Goal: Transaction & Acquisition: Purchase product/service

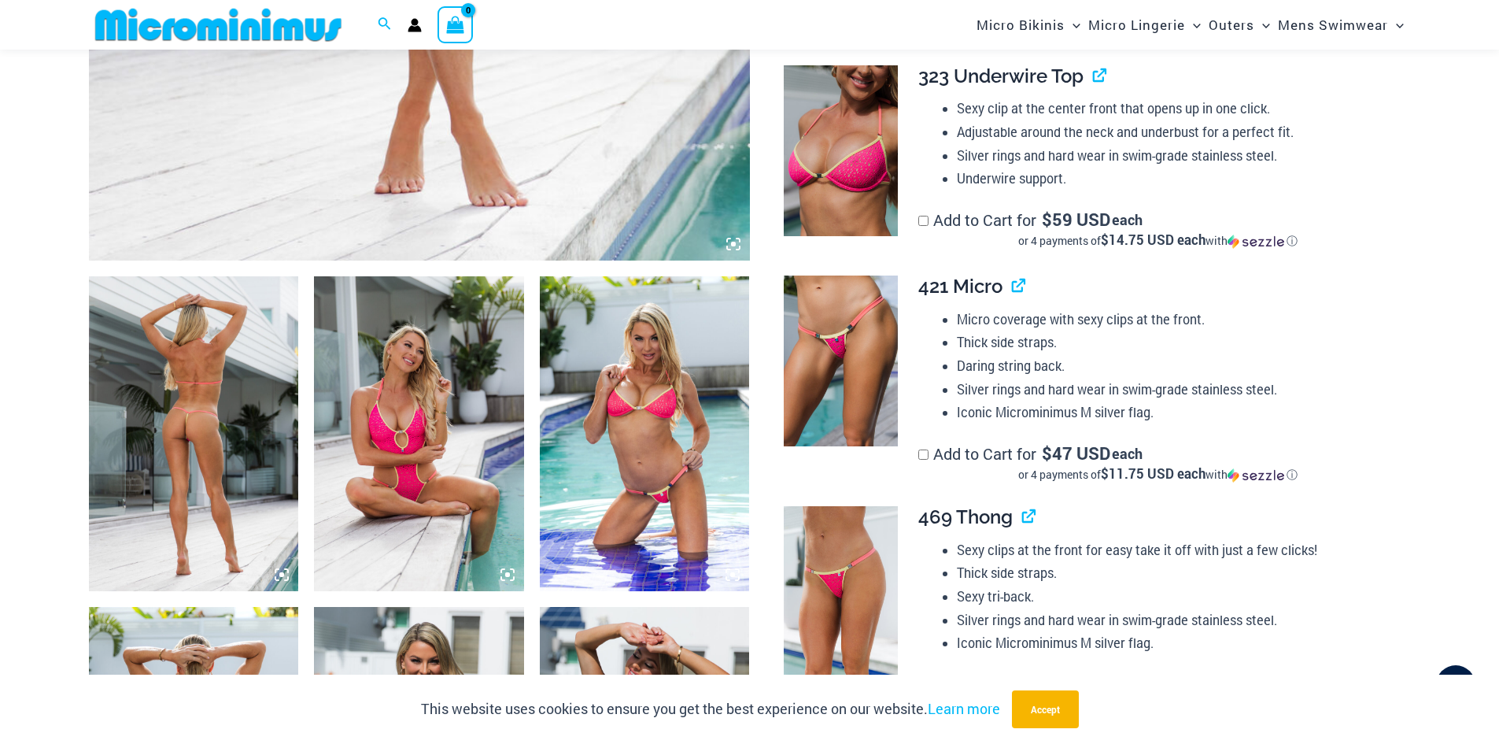
scroll to position [1010, 0]
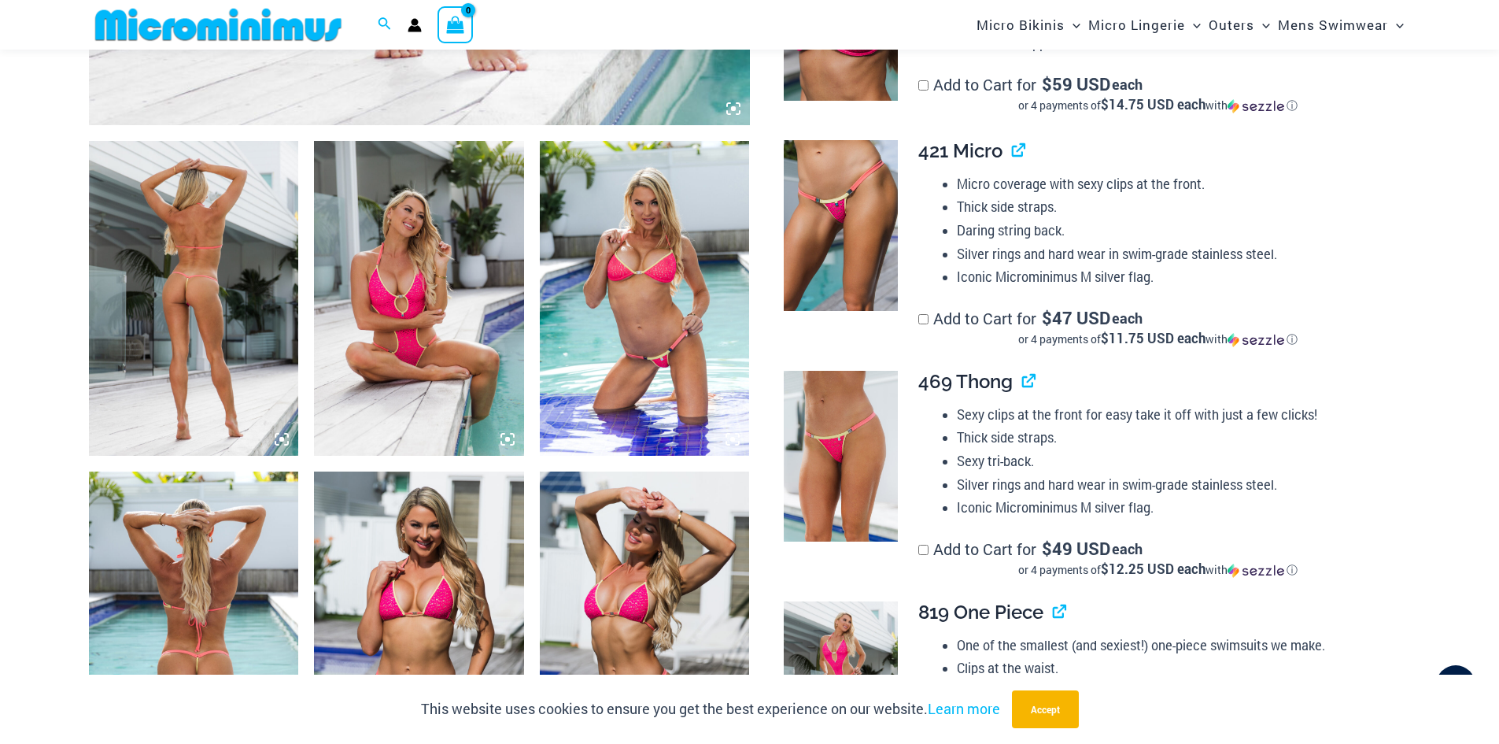
click at [224, 368] on img at bounding box center [194, 298] width 210 height 315
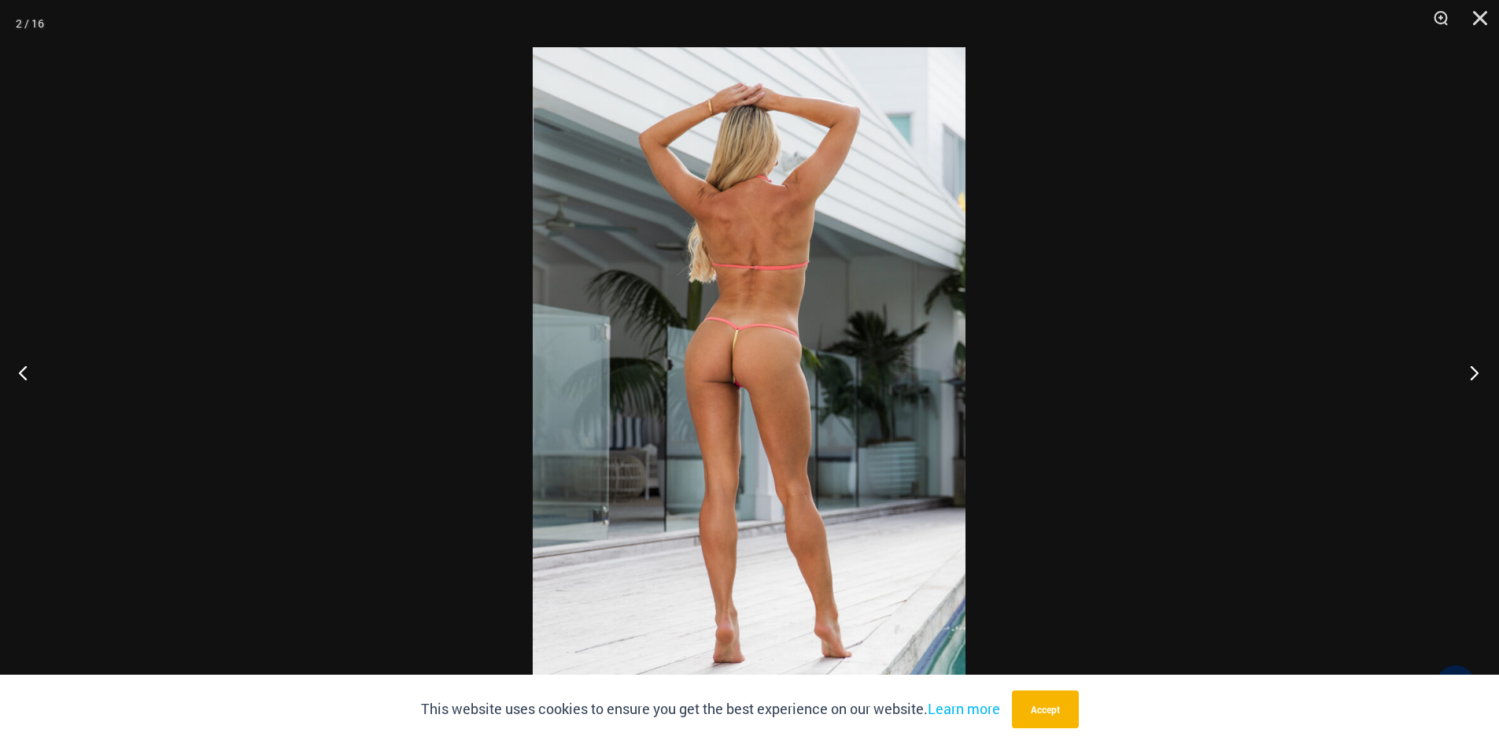
click at [1474, 375] on button "Next" at bounding box center [1469, 372] width 59 height 79
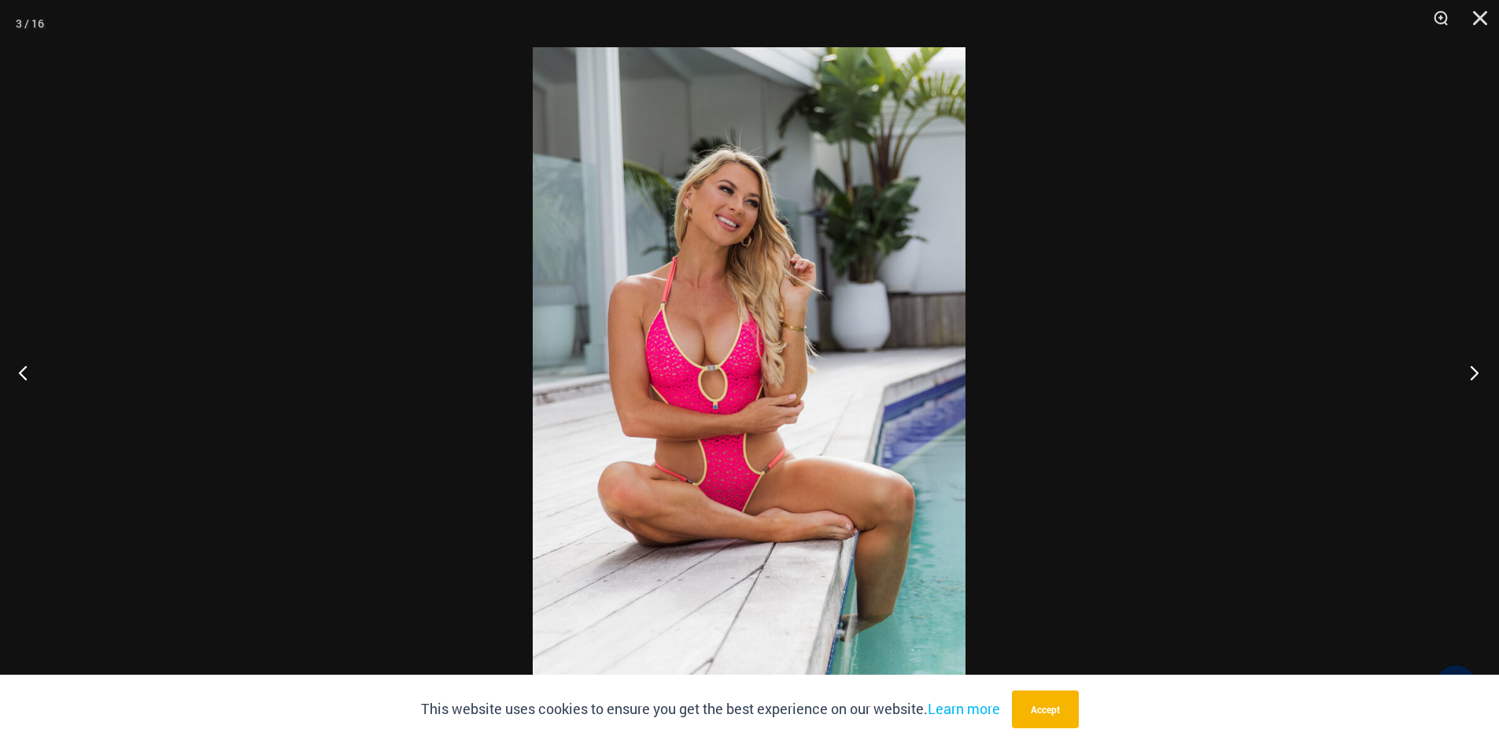
click at [1474, 375] on button "Next" at bounding box center [1469, 372] width 59 height 79
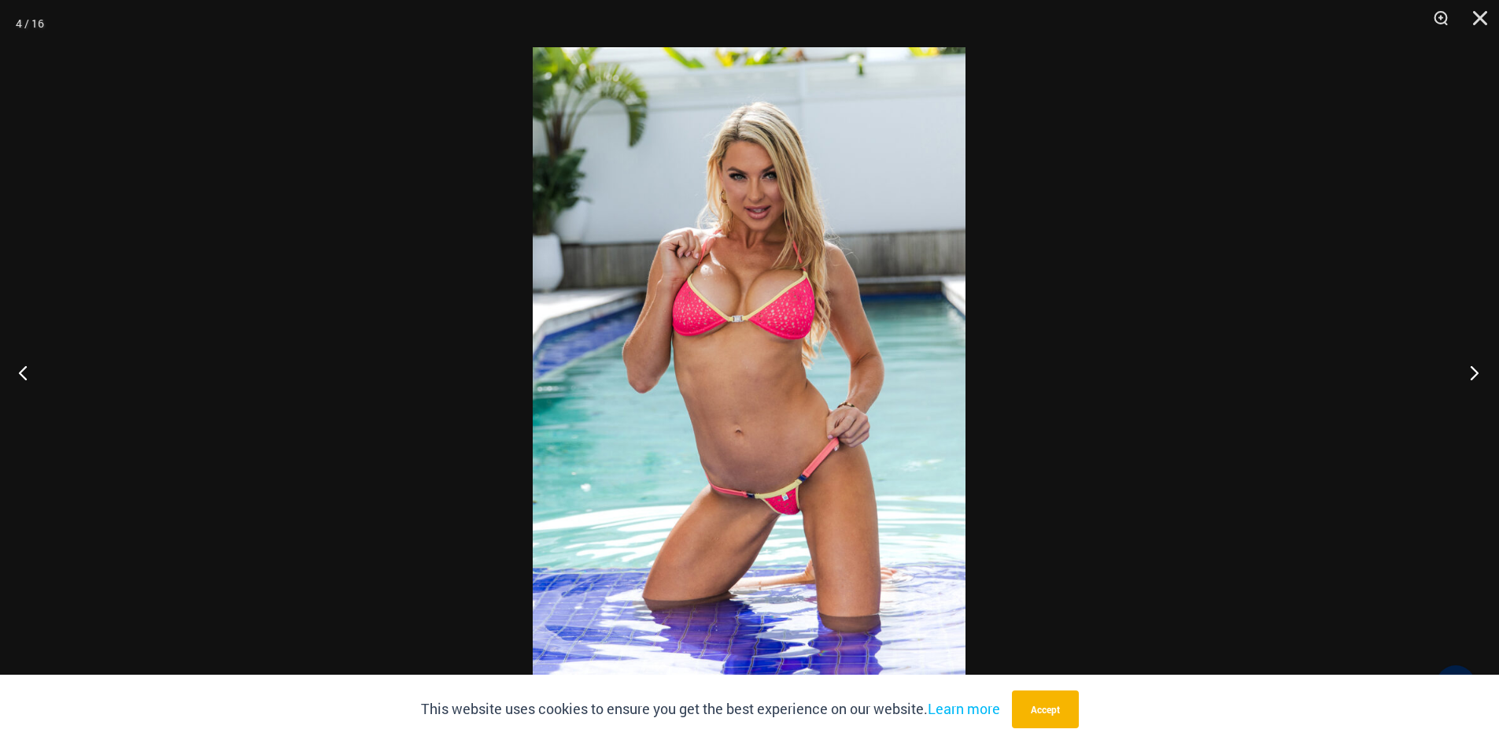
click at [1474, 375] on button "Next" at bounding box center [1469, 372] width 59 height 79
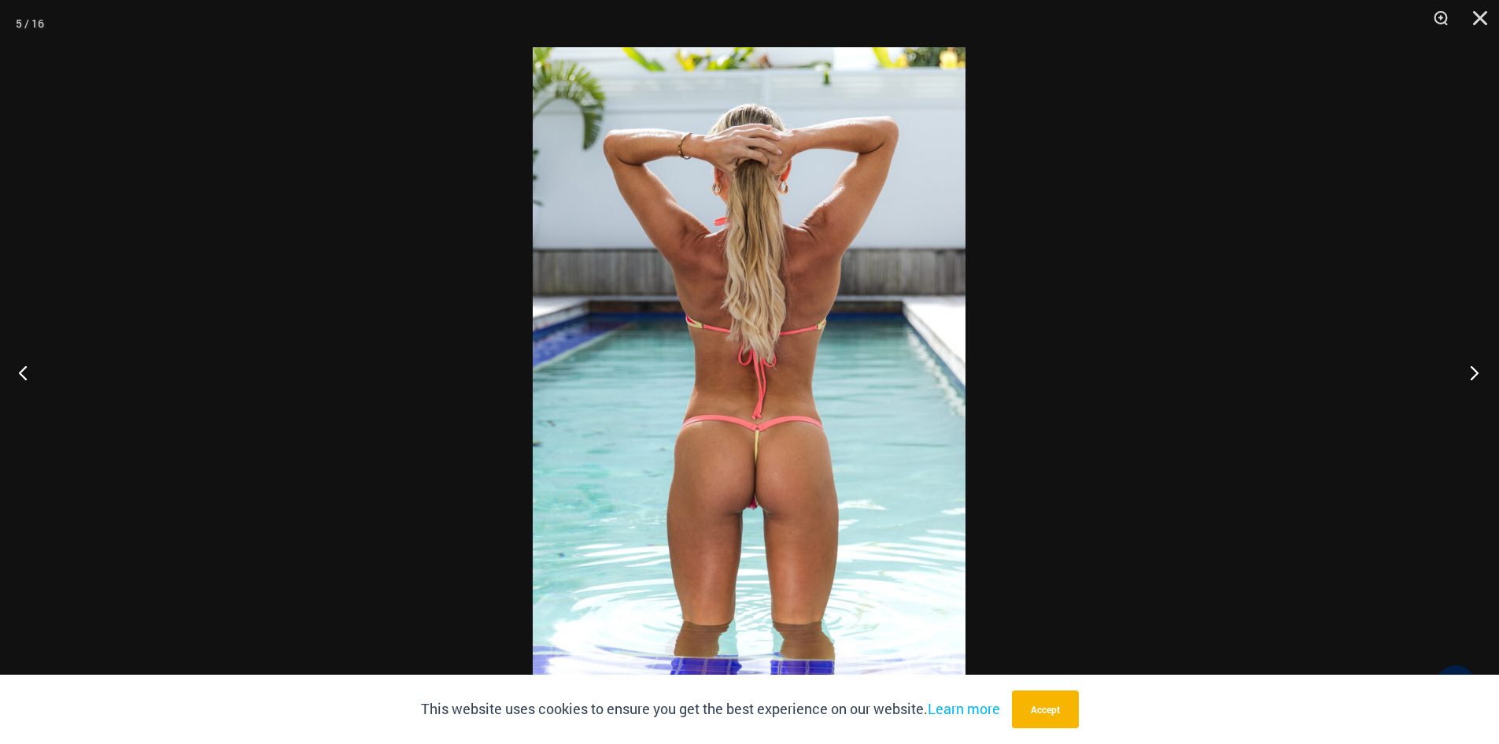
click at [1474, 375] on button "Next" at bounding box center [1469, 372] width 59 height 79
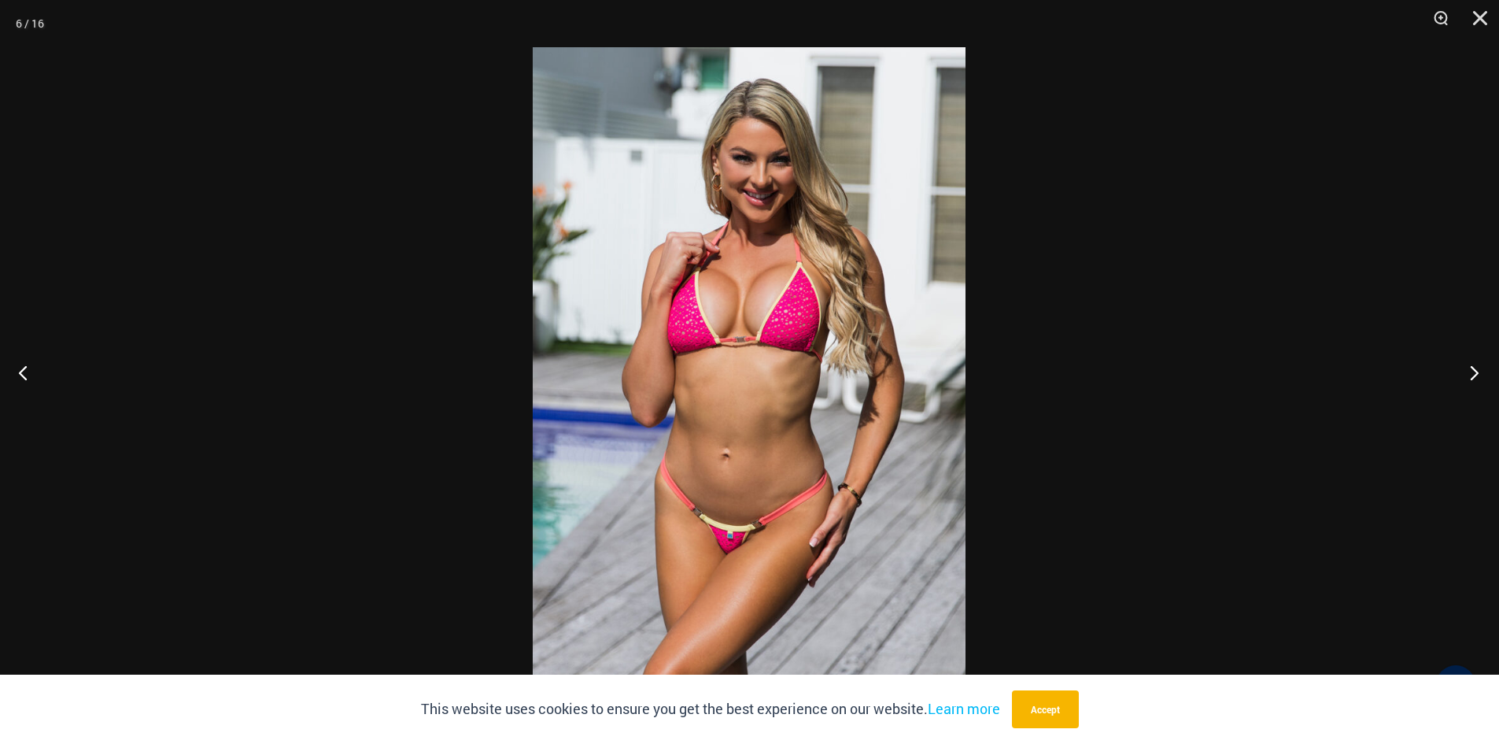
click at [1474, 375] on button "Next" at bounding box center [1469, 372] width 59 height 79
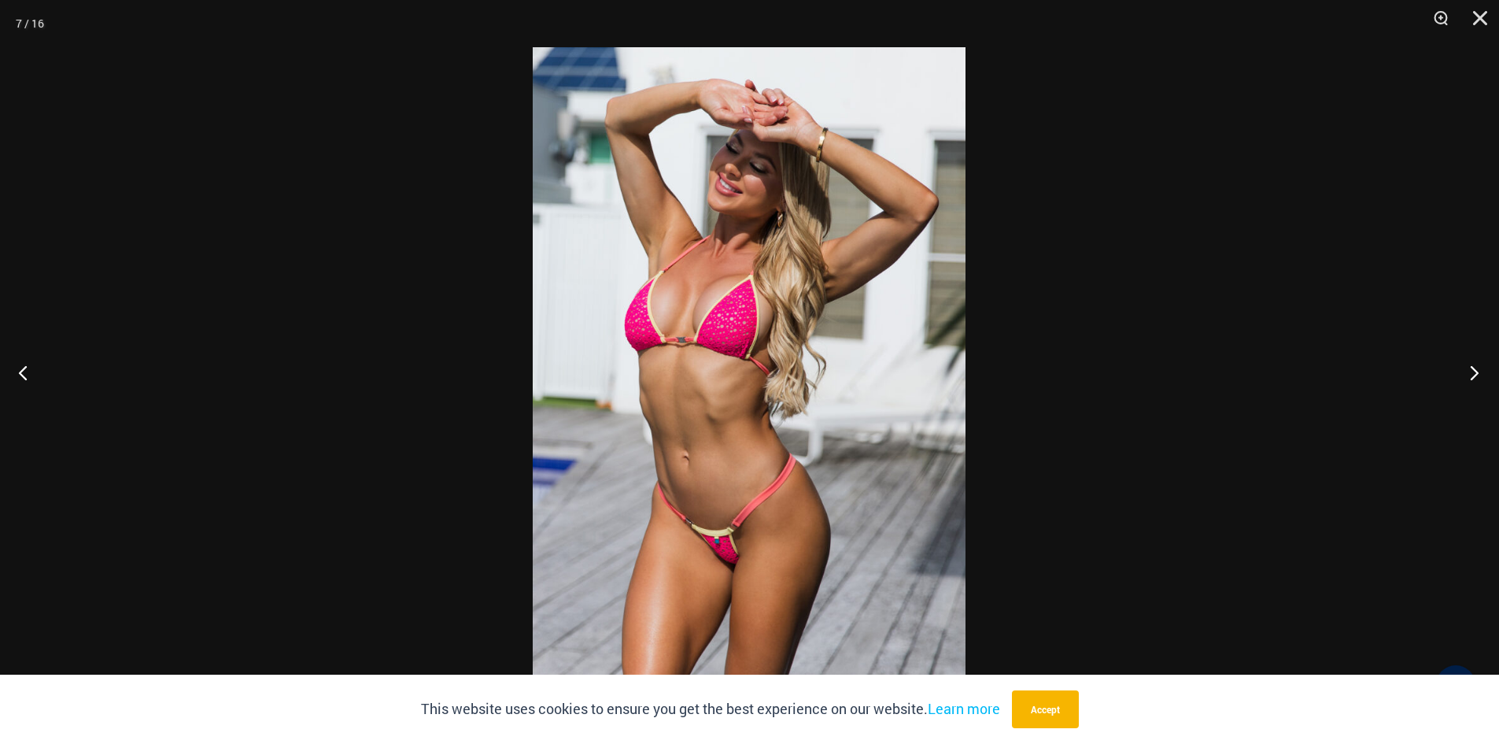
click at [1474, 375] on button "Next" at bounding box center [1469, 372] width 59 height 79
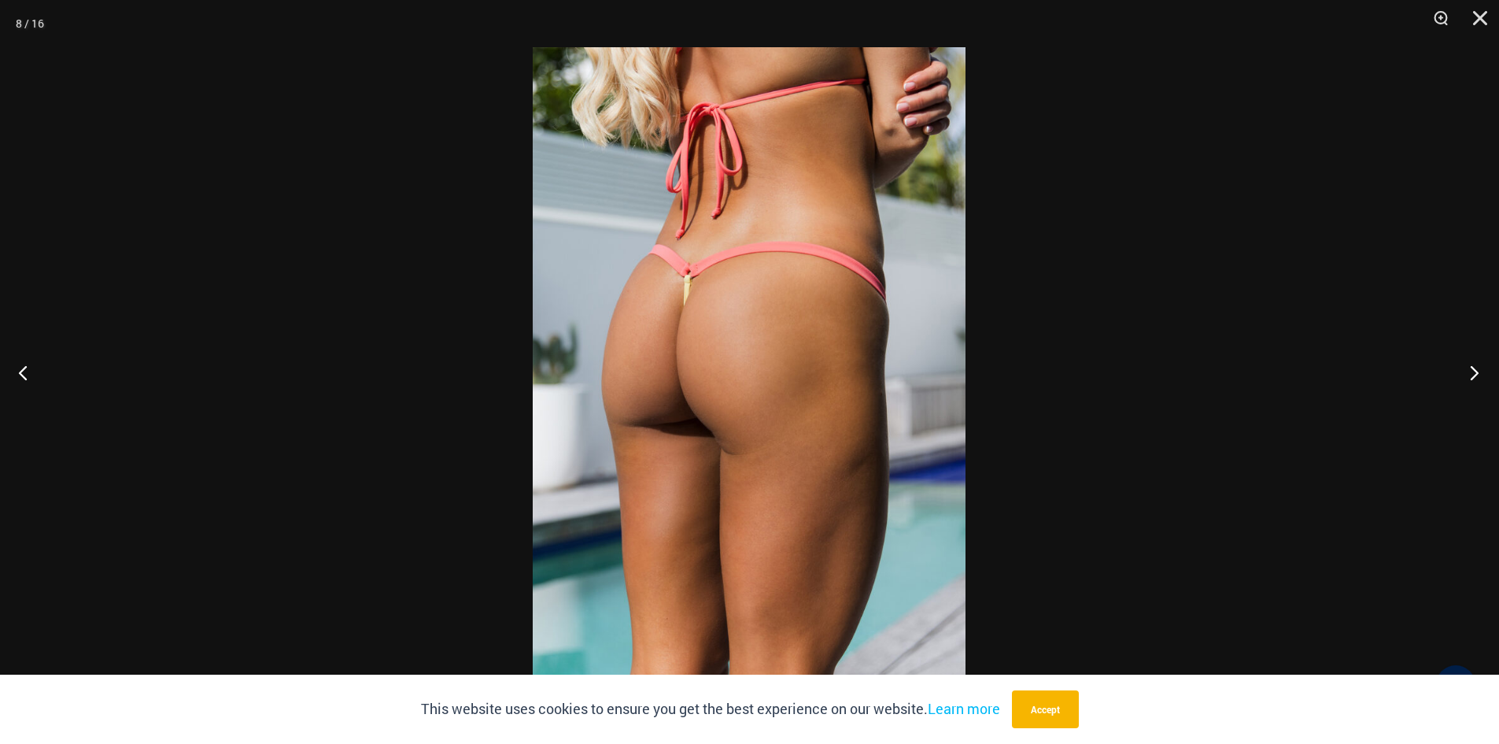
click at [1474, 375] on button "Next" at bounding box center [1469, 372] width 59 height 79
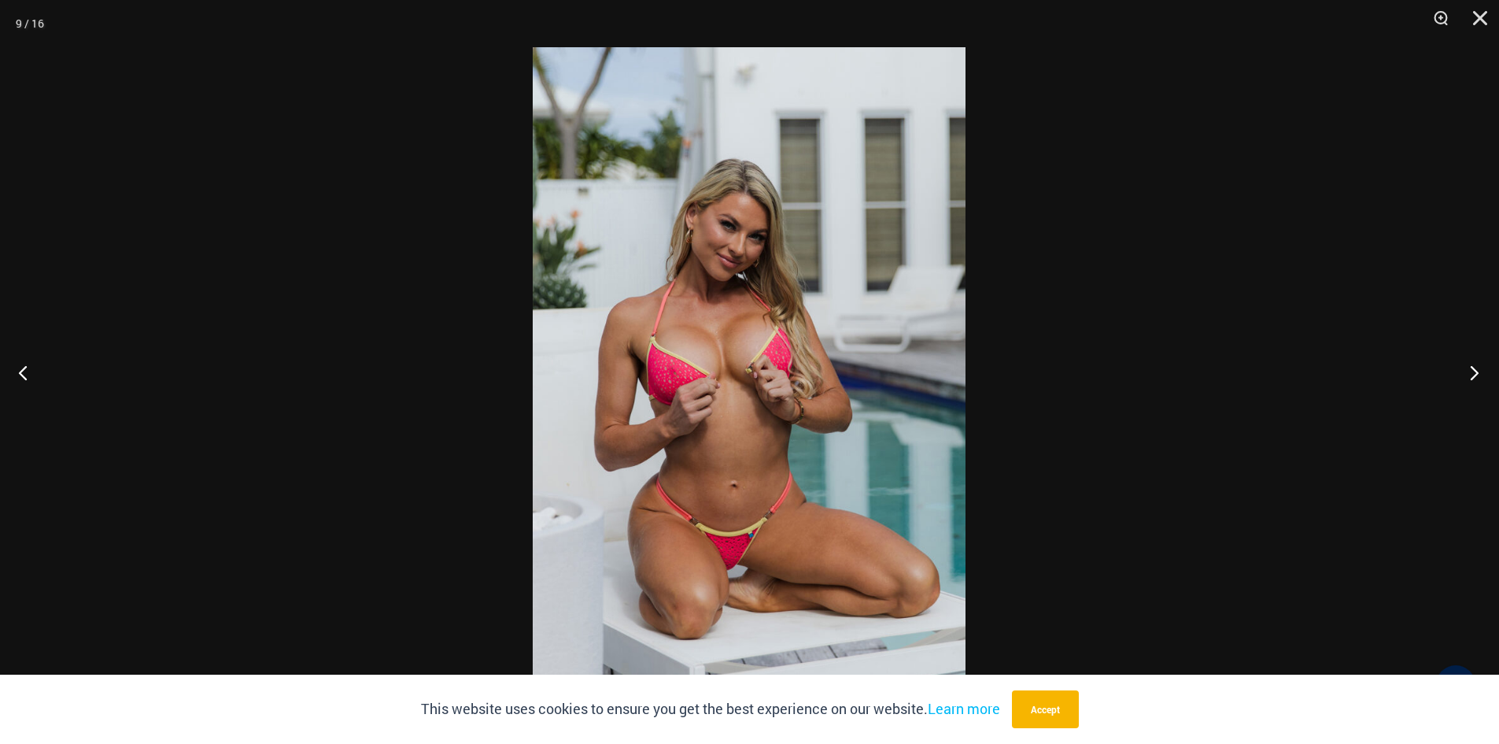
click at [1474, 375] on button "Next" at bounding box center [1469, 372] width 59 height 79
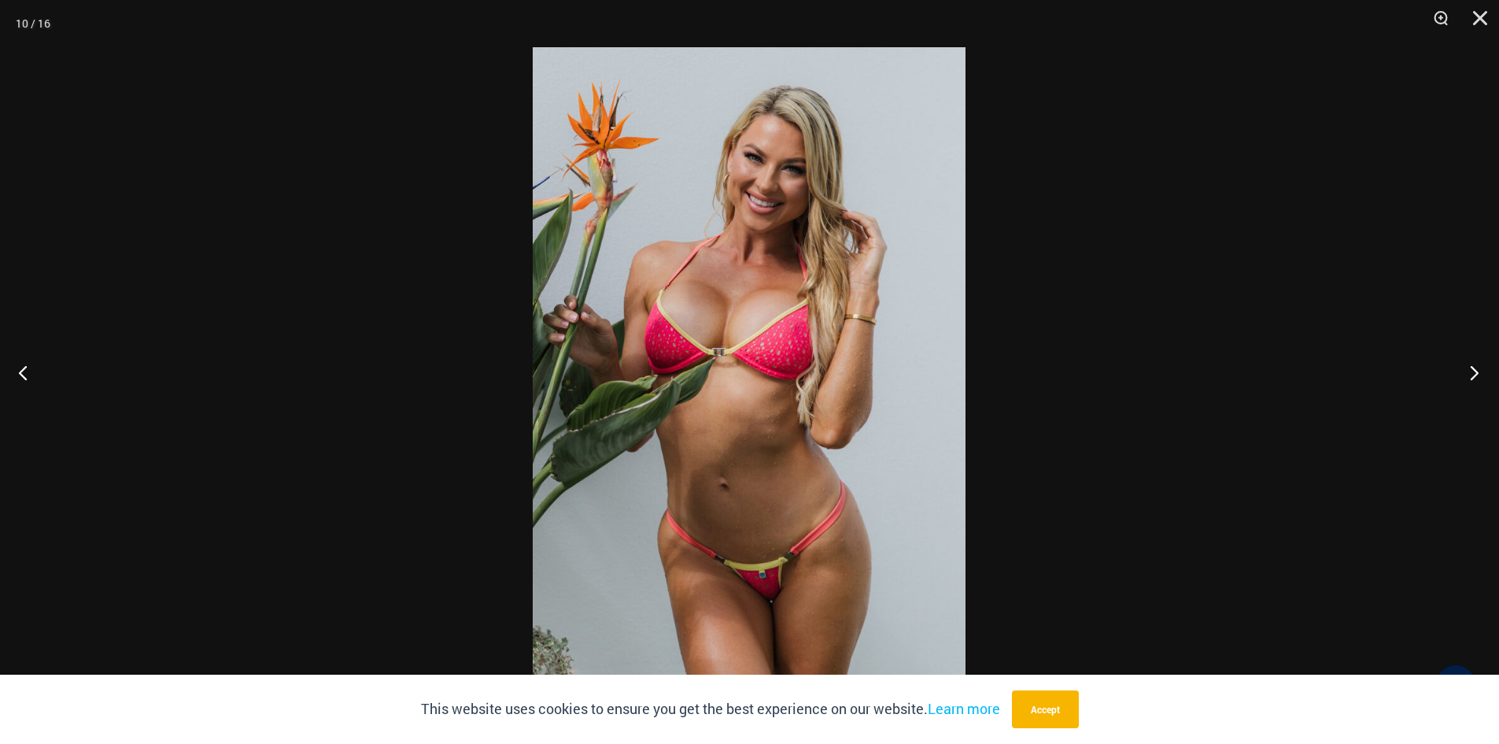
click at [1474, 375] on button "Next" at bounding box center [1469, 372] width 59 height 79
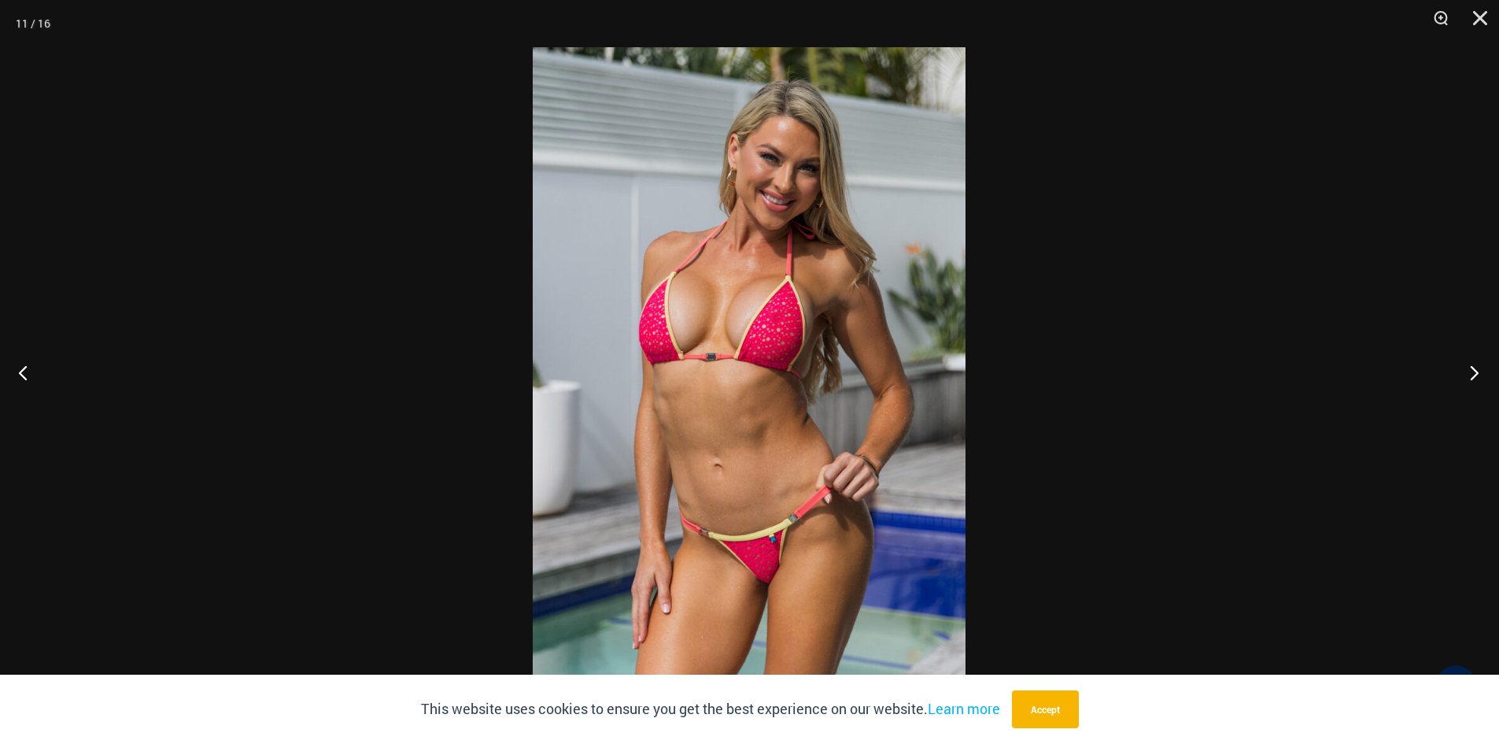
click at [1474, 375] on button "Next" at bounding box center [1469, 372] width 59 height 79
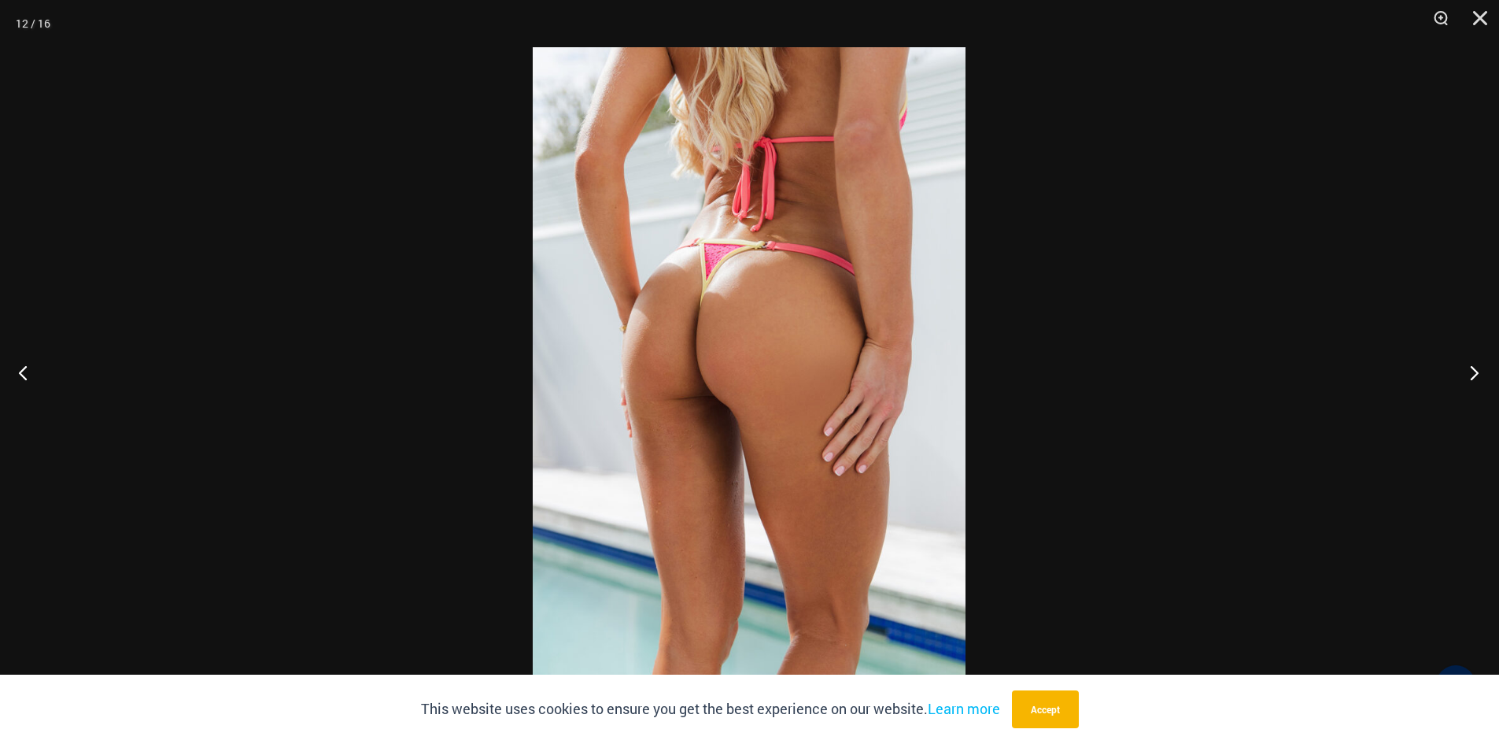
click at [1474, 375] on button "Next" at bounding box center [1469, 372] width 59 height 79
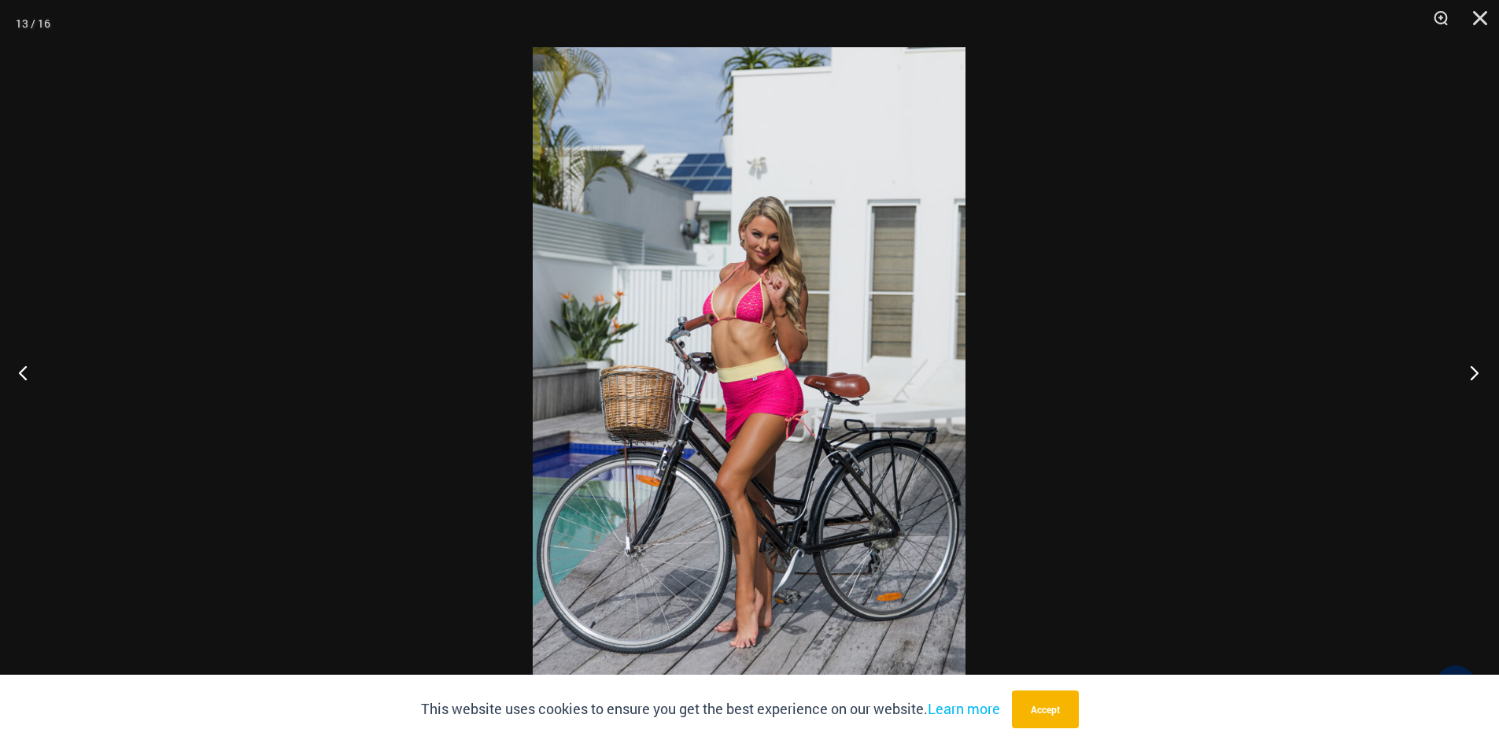
click at [1474, 375] on button "Next" at bounding box center [1469, 372] width 59 height 79
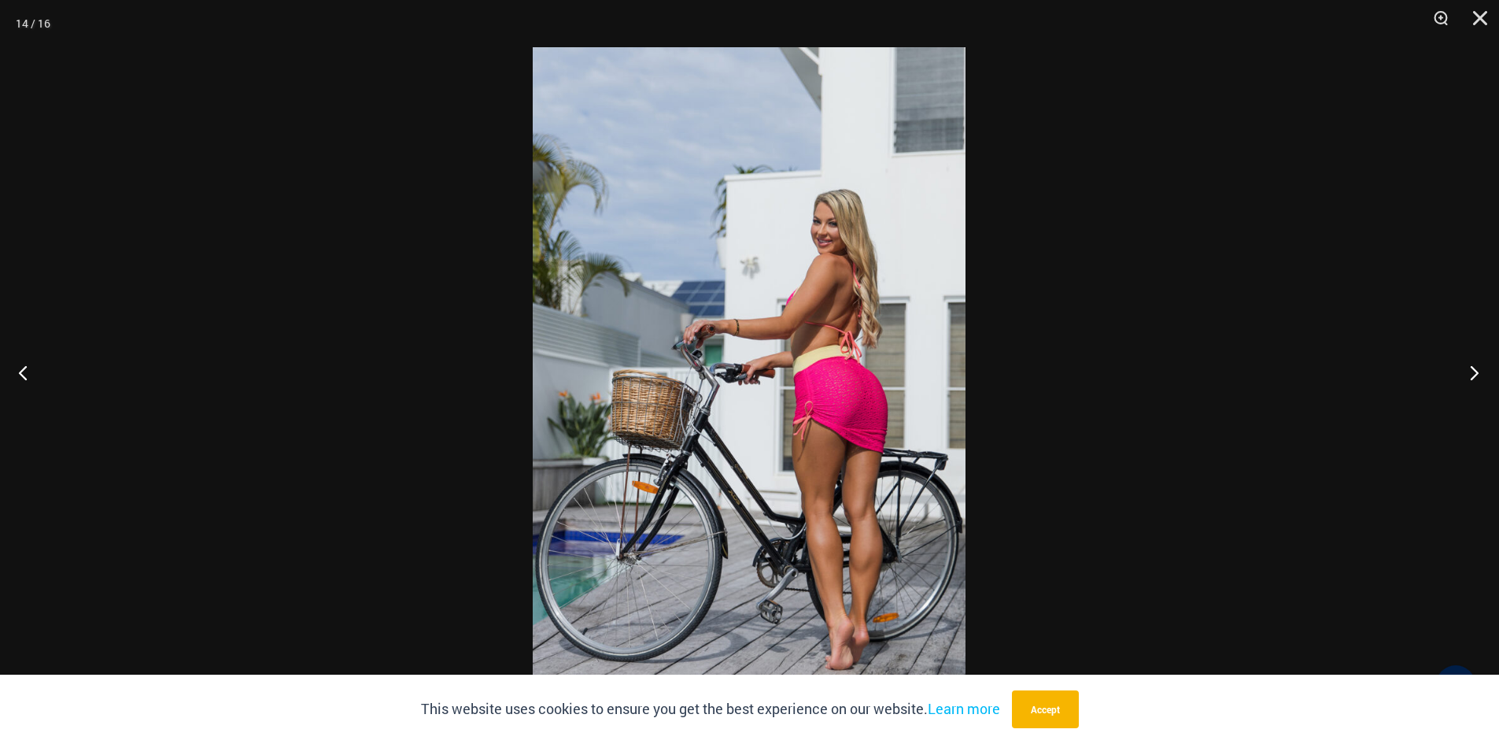
click at [1474, 375] on button "Next" at bounding box center [1469, 372] width 59 height 79
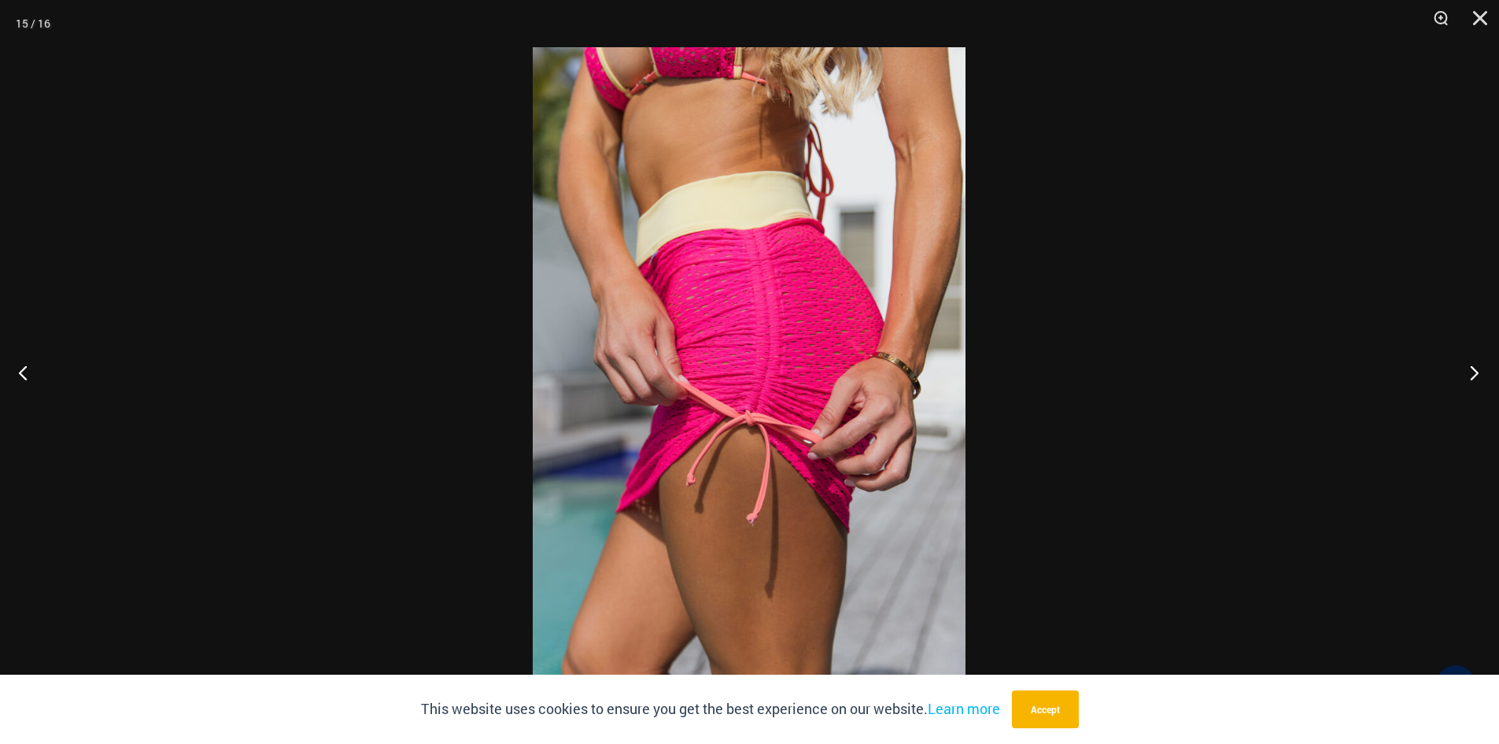
click at [1474, 375] on button "Next" at bounding box center [1469, 372] width 59 height 79
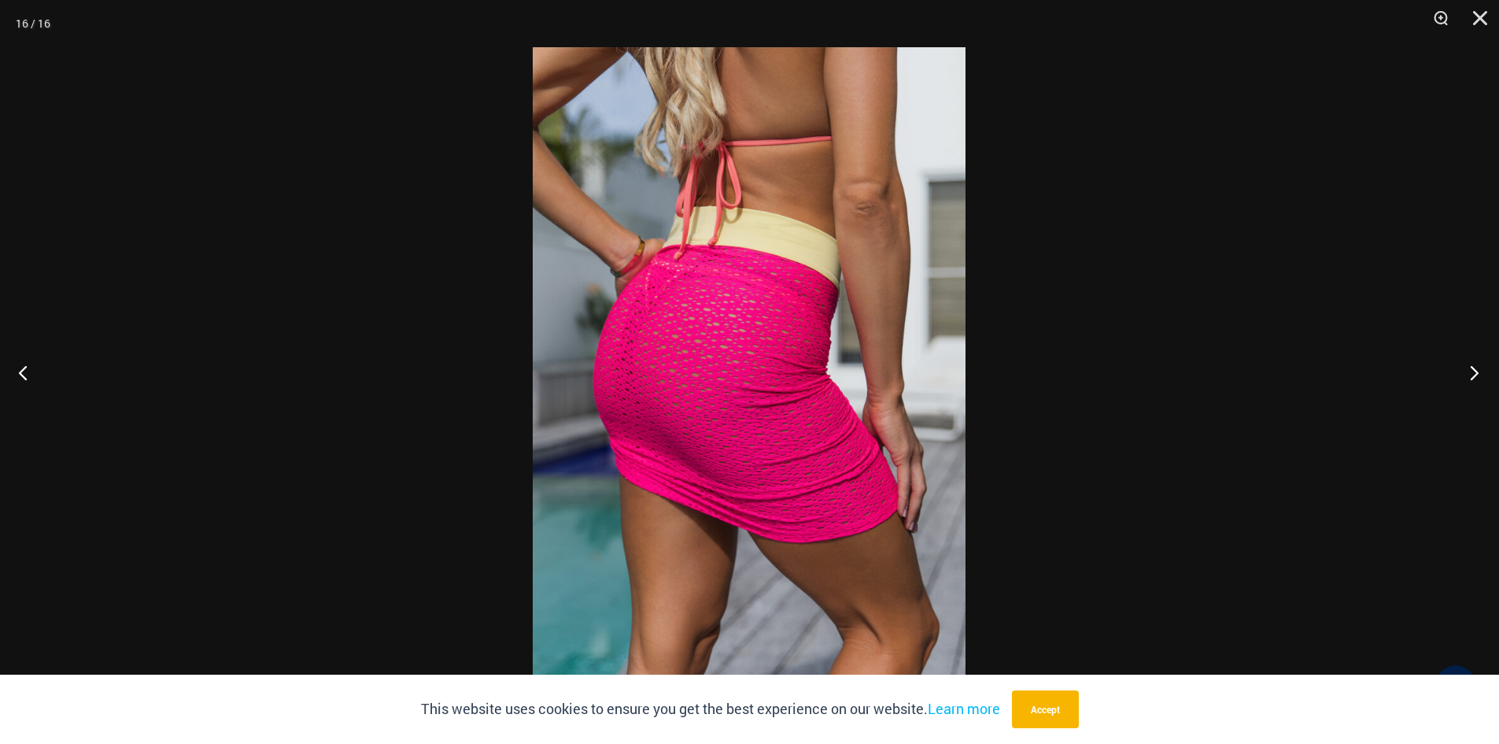
click at [1474, 371] on button "Next" at bounding box center [1469, 372] width 59 height 79
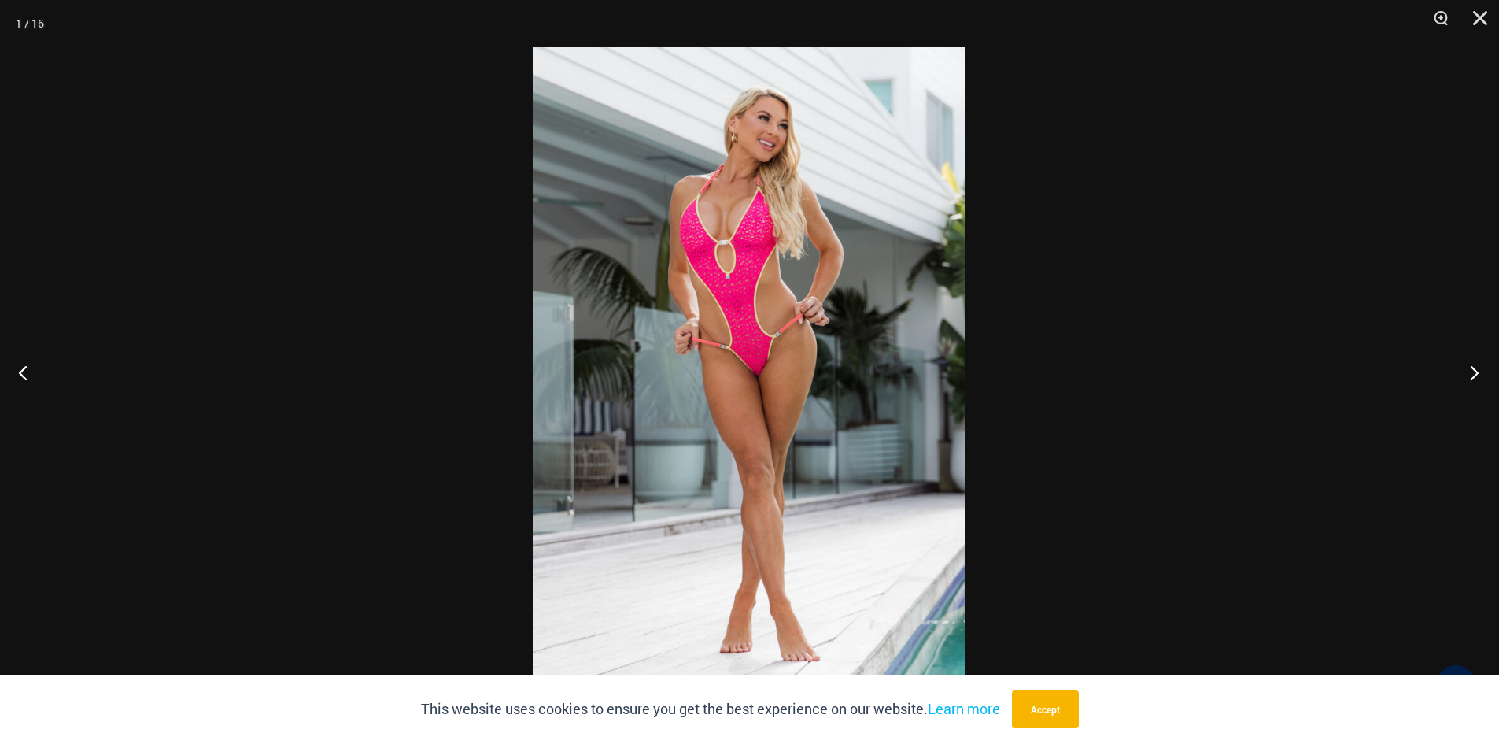
click at [1474, 371] on button "Next" at bounding box center [1469, 372] width 59 height 79
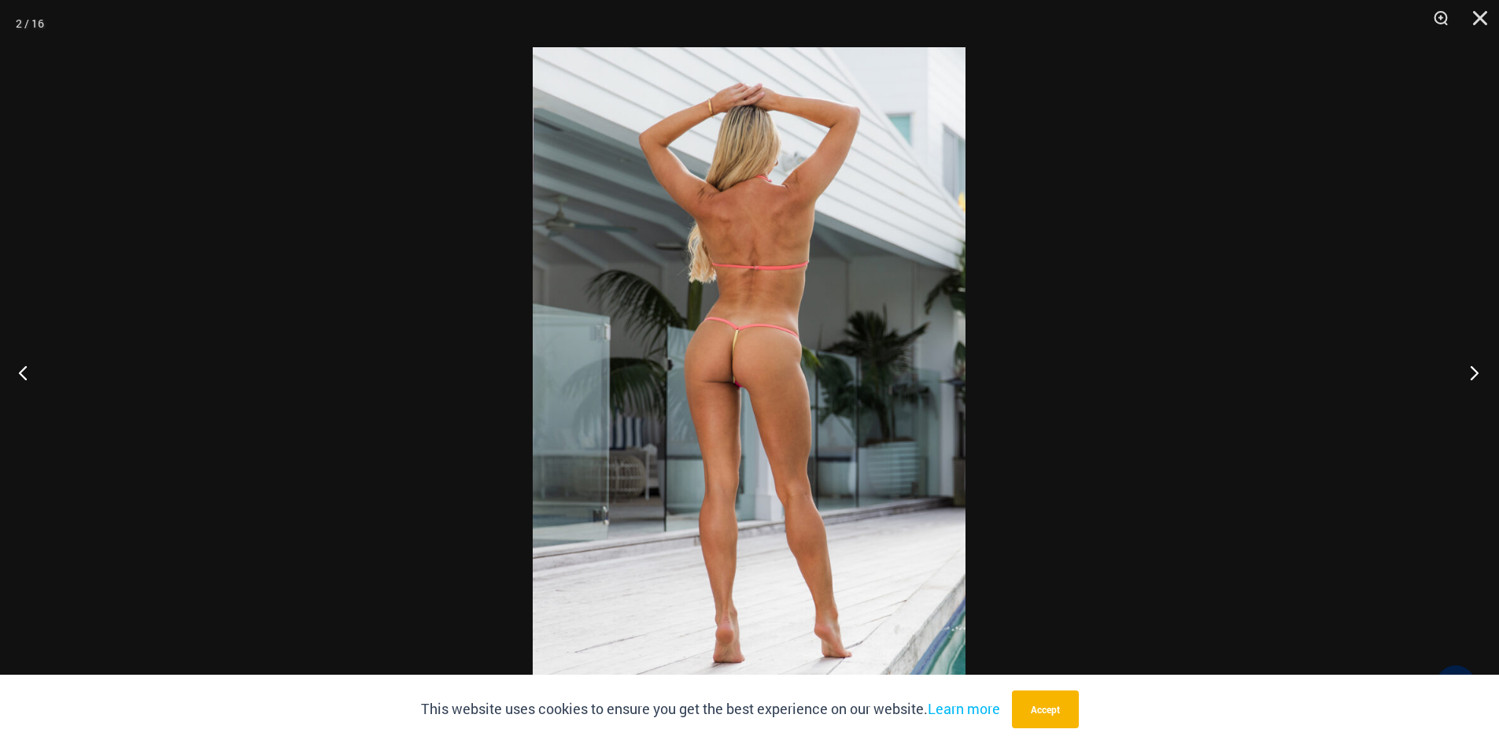
click at [1474, 371] on button "Next" at bounding box center [1469, 372] width 59 height 79
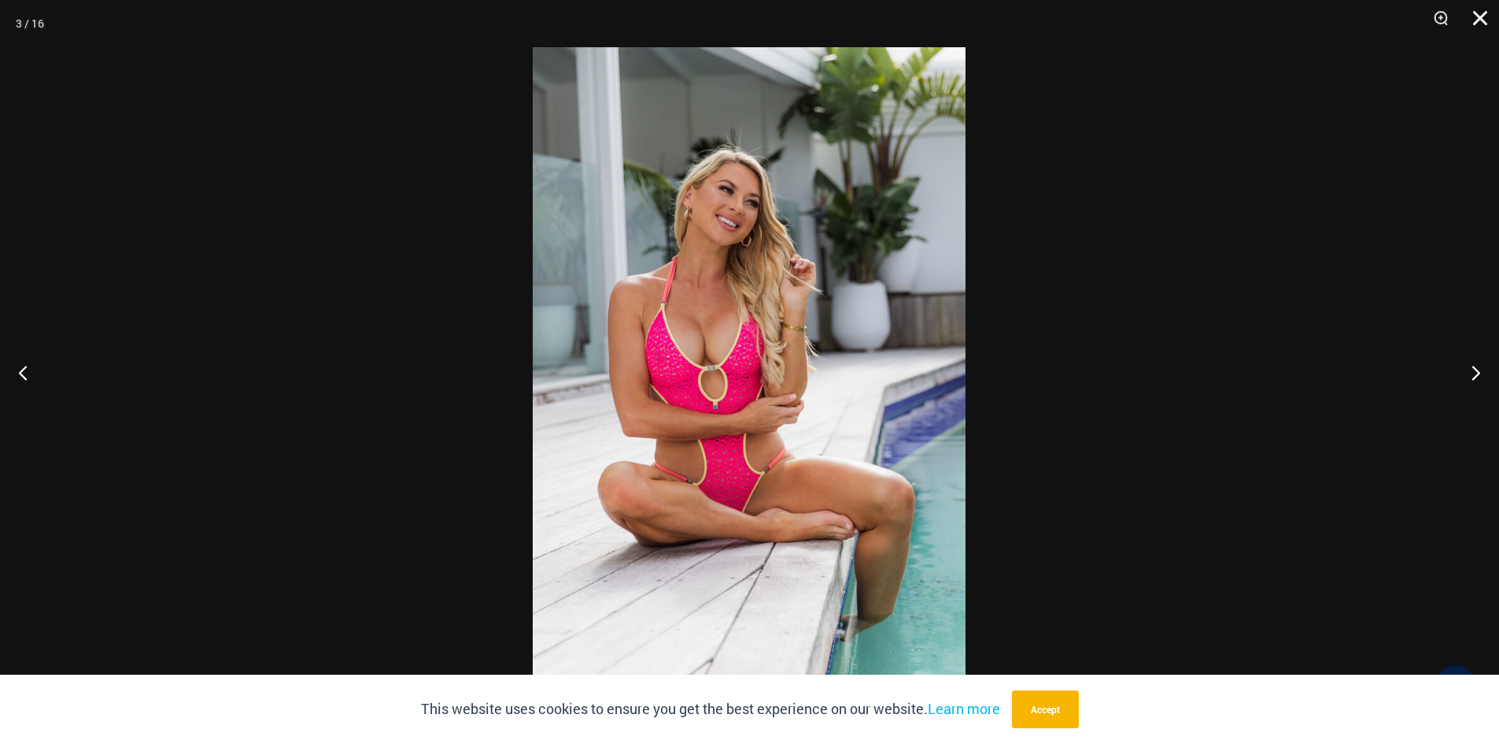
click at [1485, 18] on button "Close" at bounding box center [1474, 23] width 39 height 47
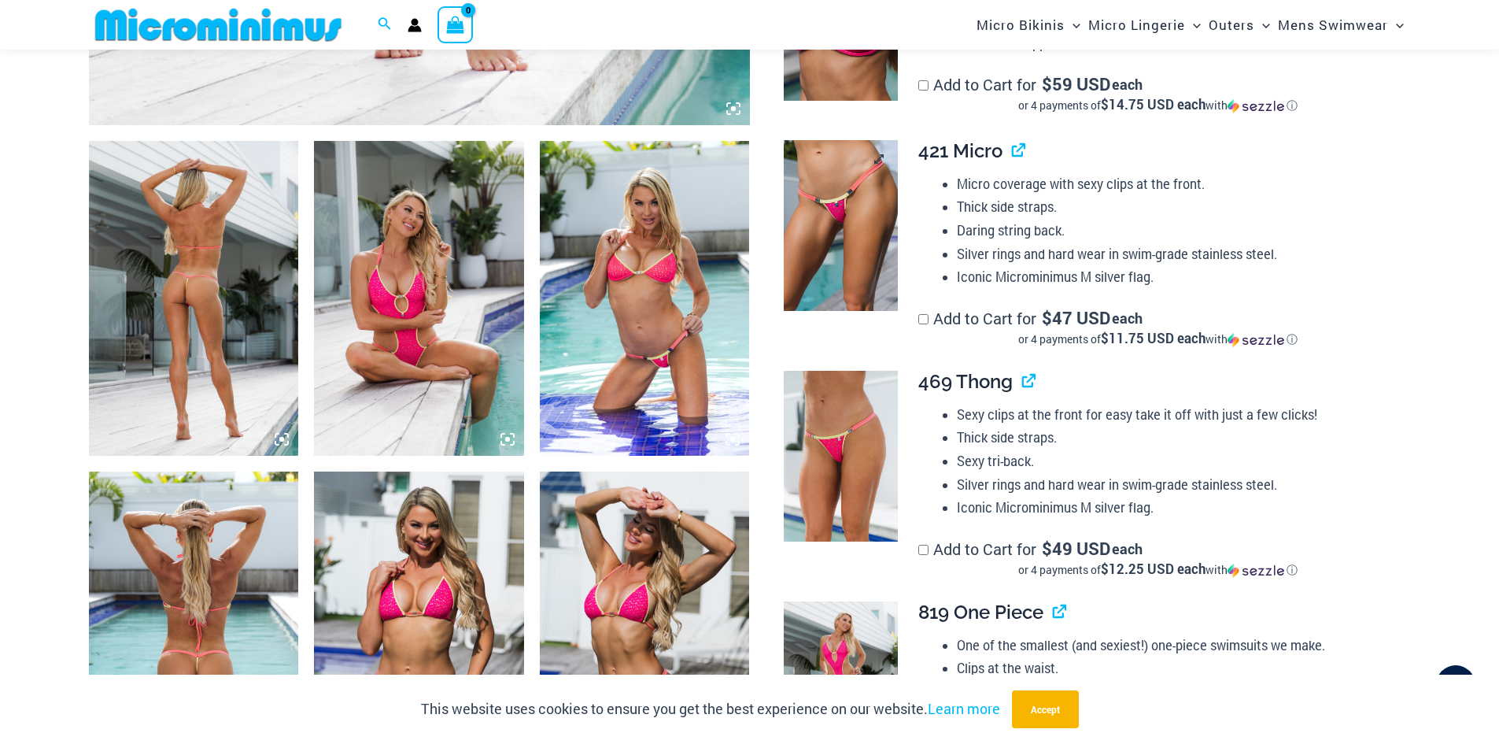
click at [829, 238] on img at bounding box center [841, 226] width 114 height 172
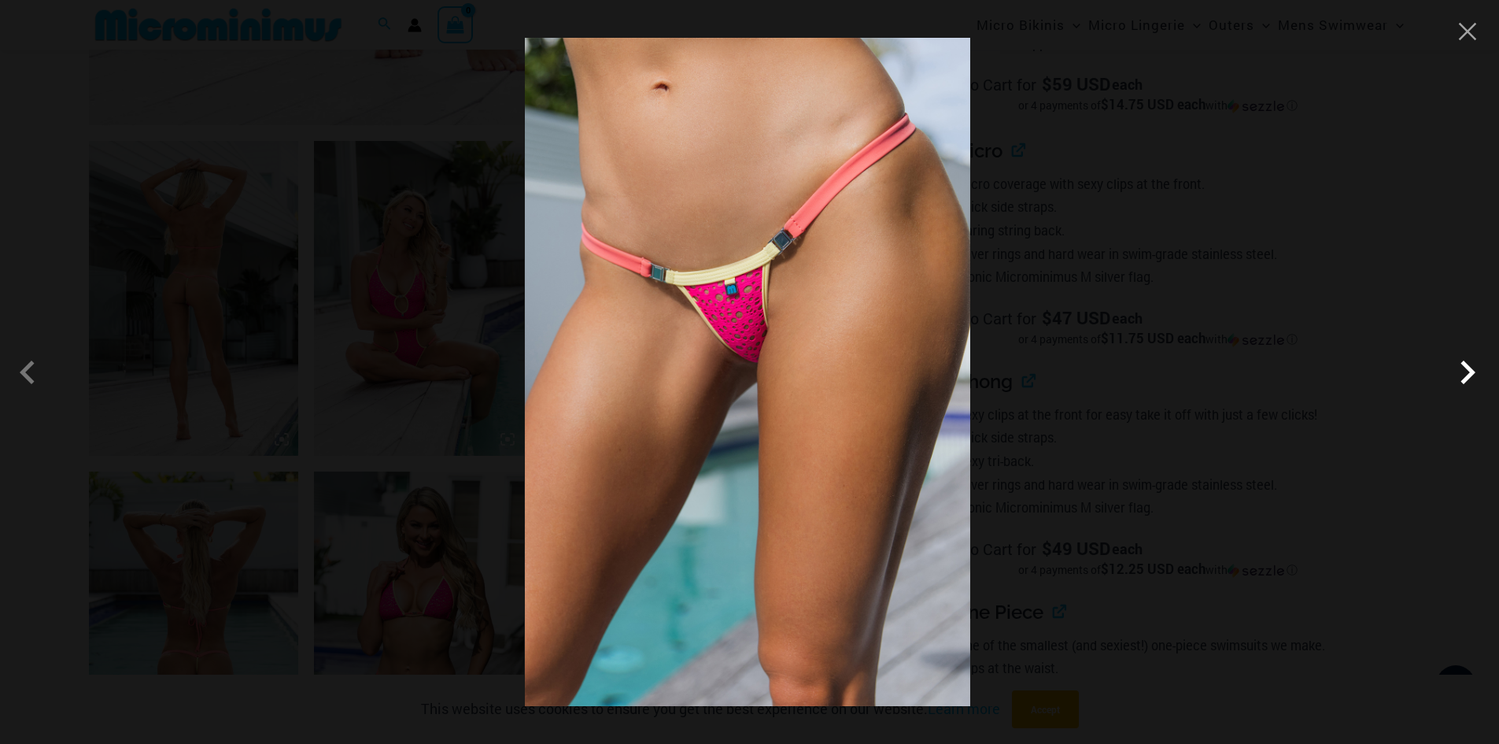
click at [1466, 378] on span at bounding box center [1467, 372] width 47 height 47
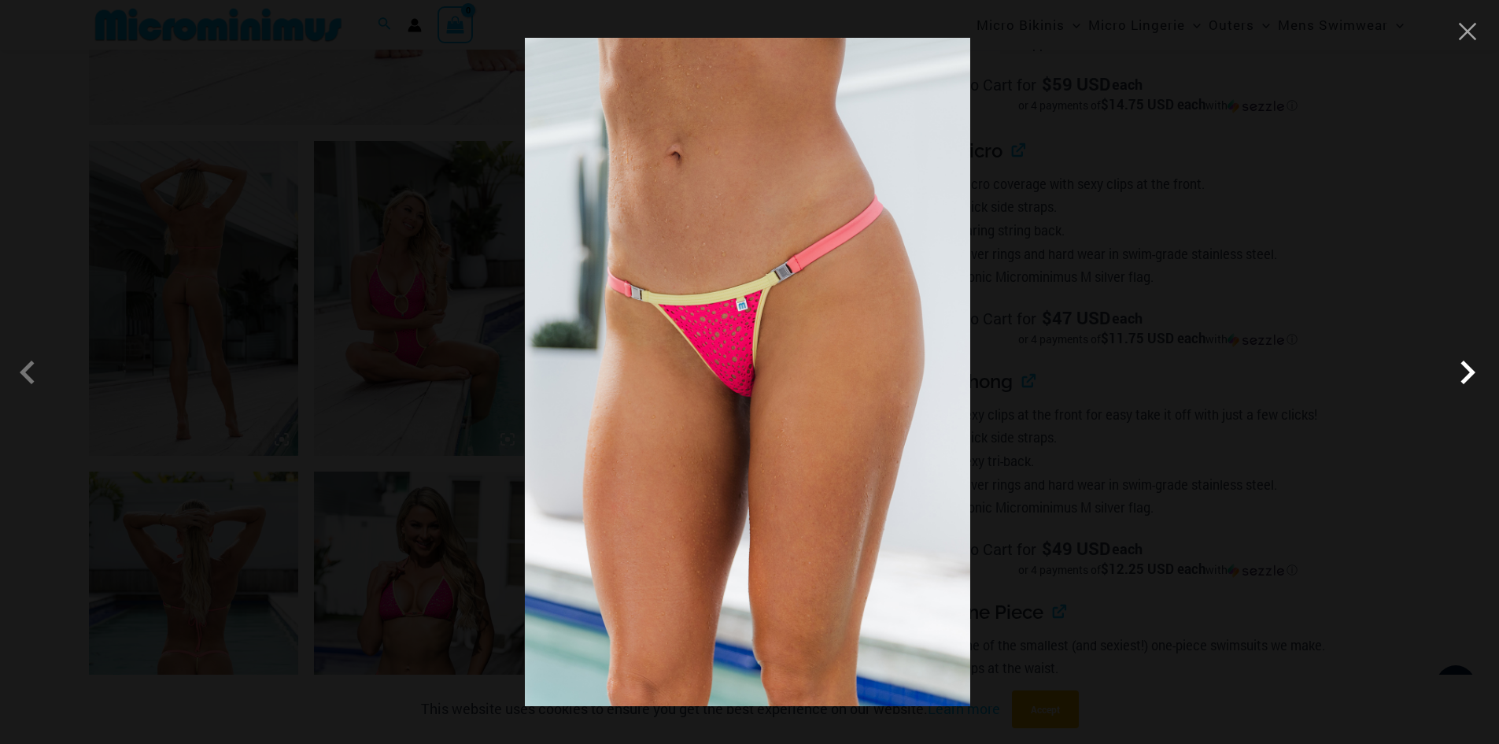
click at [1465, 375] on span at bounding box center [1467, 372] width 47 height 47
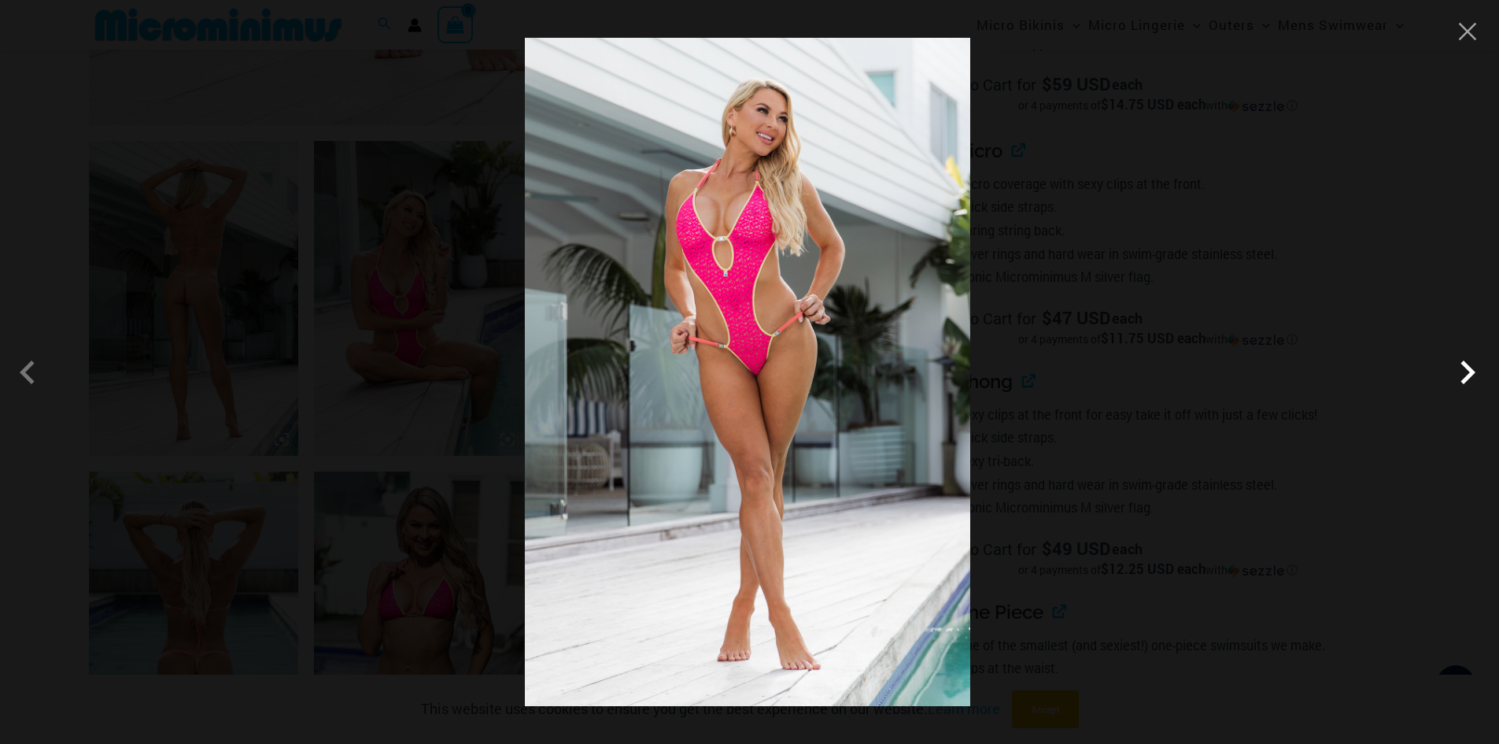
click at [1465, 375] on span at bounding box center [1467, 372] width 47 height 47
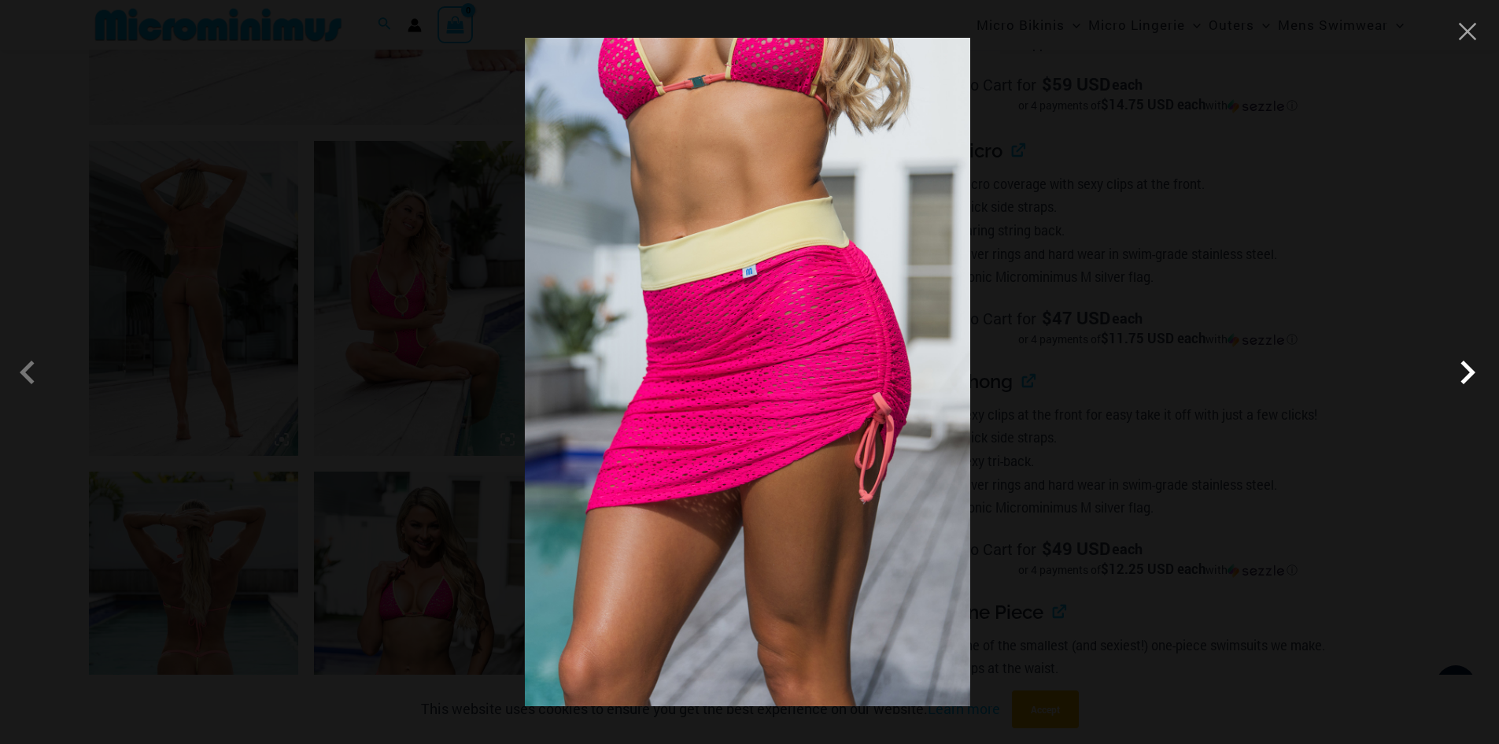
click at [1465, 375] on span at bounding box center [1467, 372] width 47 height 47
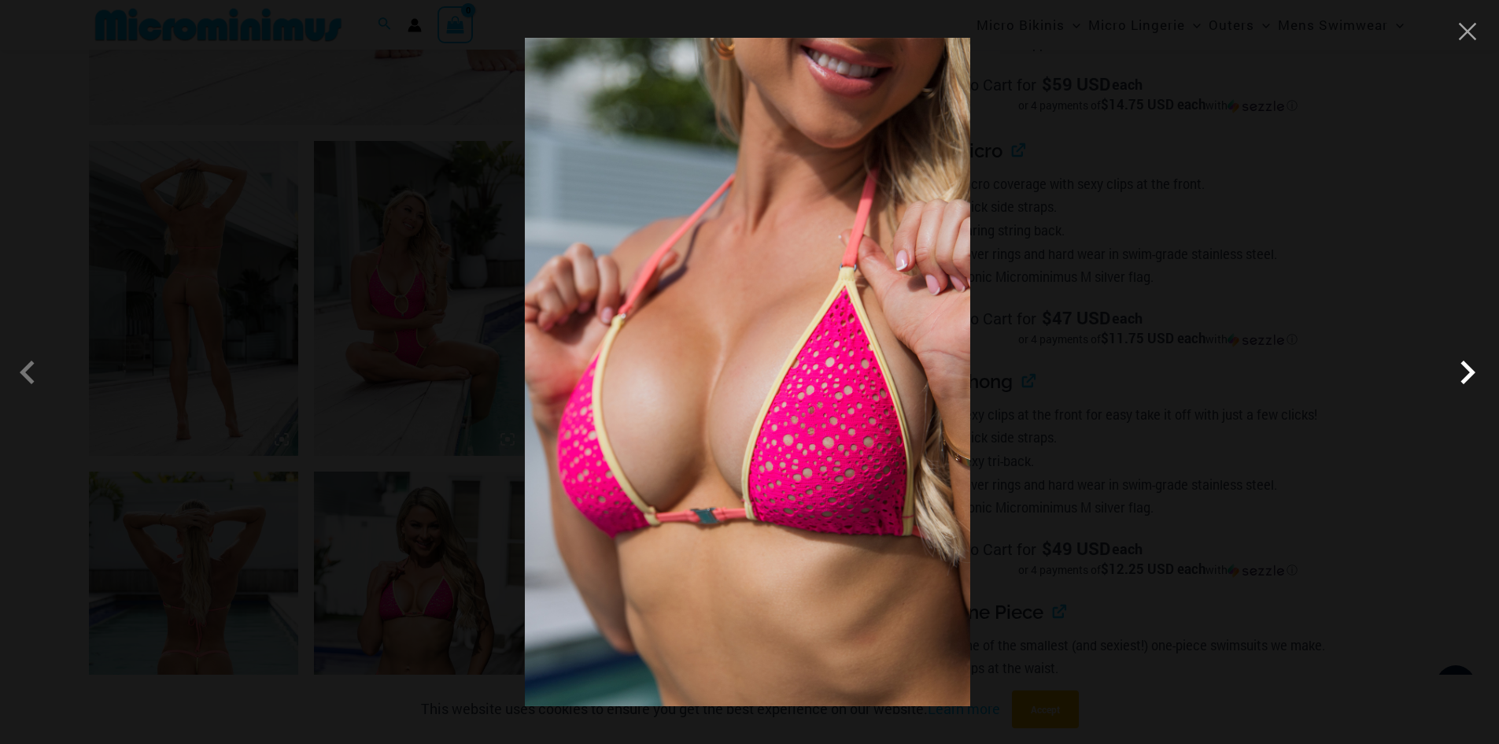
click at [1465, 375] on span at bounding box center [1467, 372] width 47 height 47
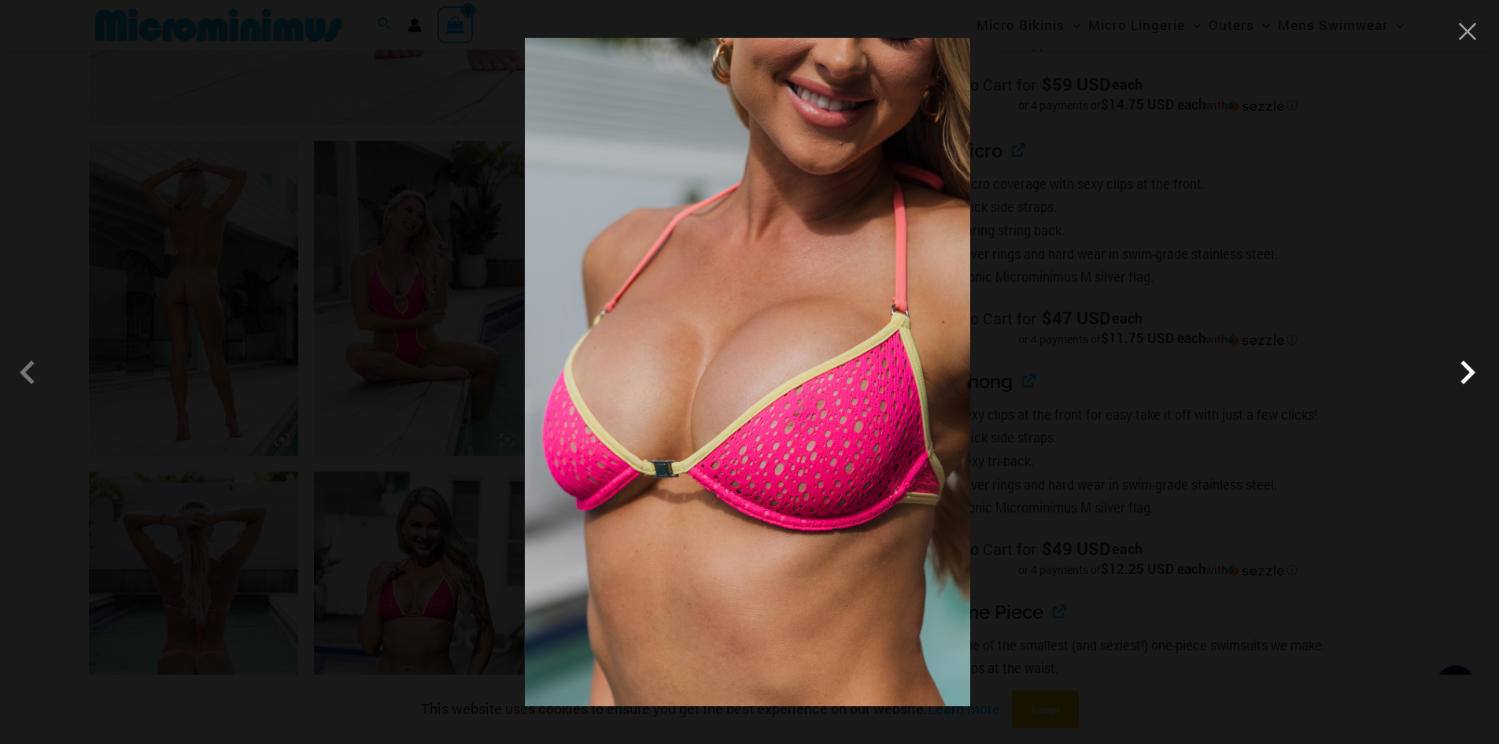
click at [1465, 375] on span at bounding box center [1467, 372] width 47 height 47
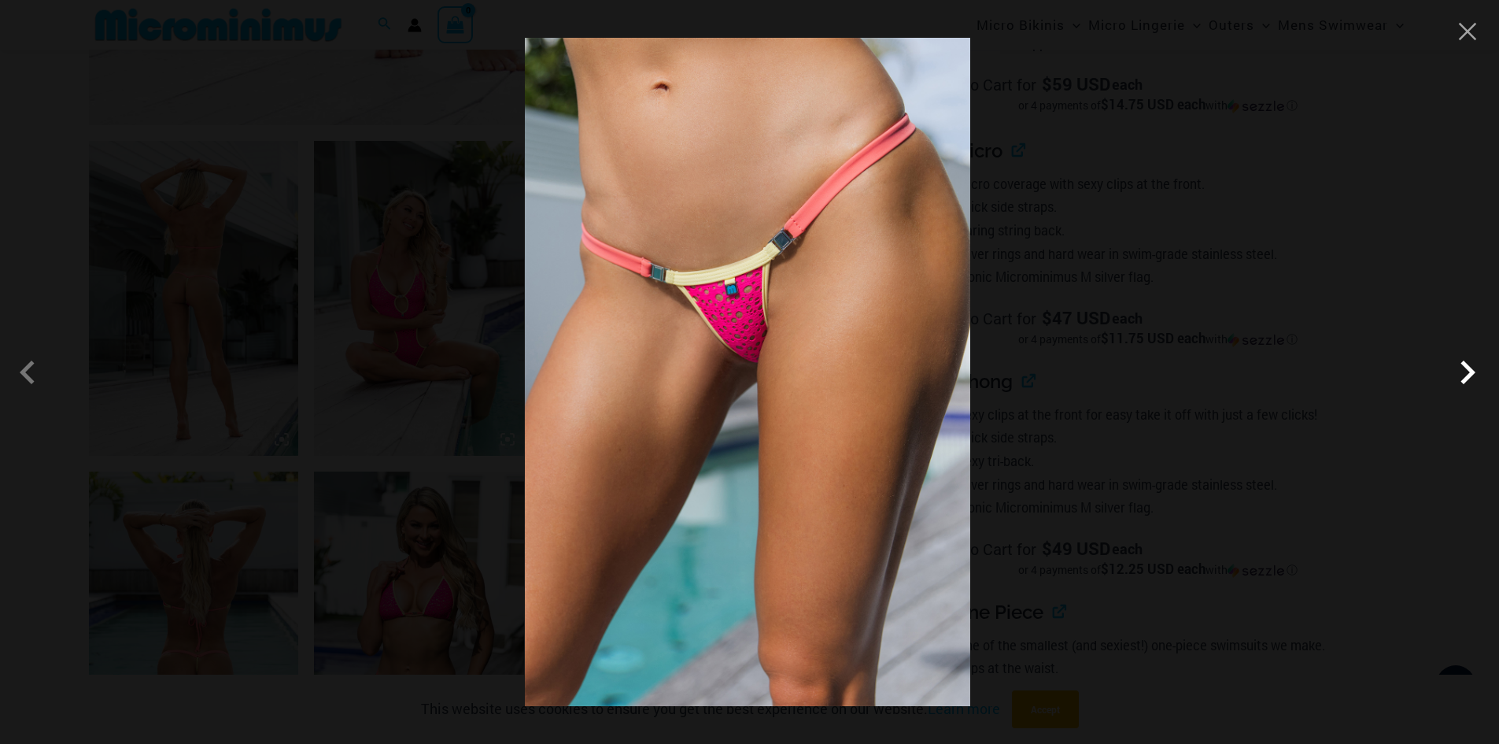
click at [1465, 375] on span at bounding box center [1467, 372] width 47 height 47
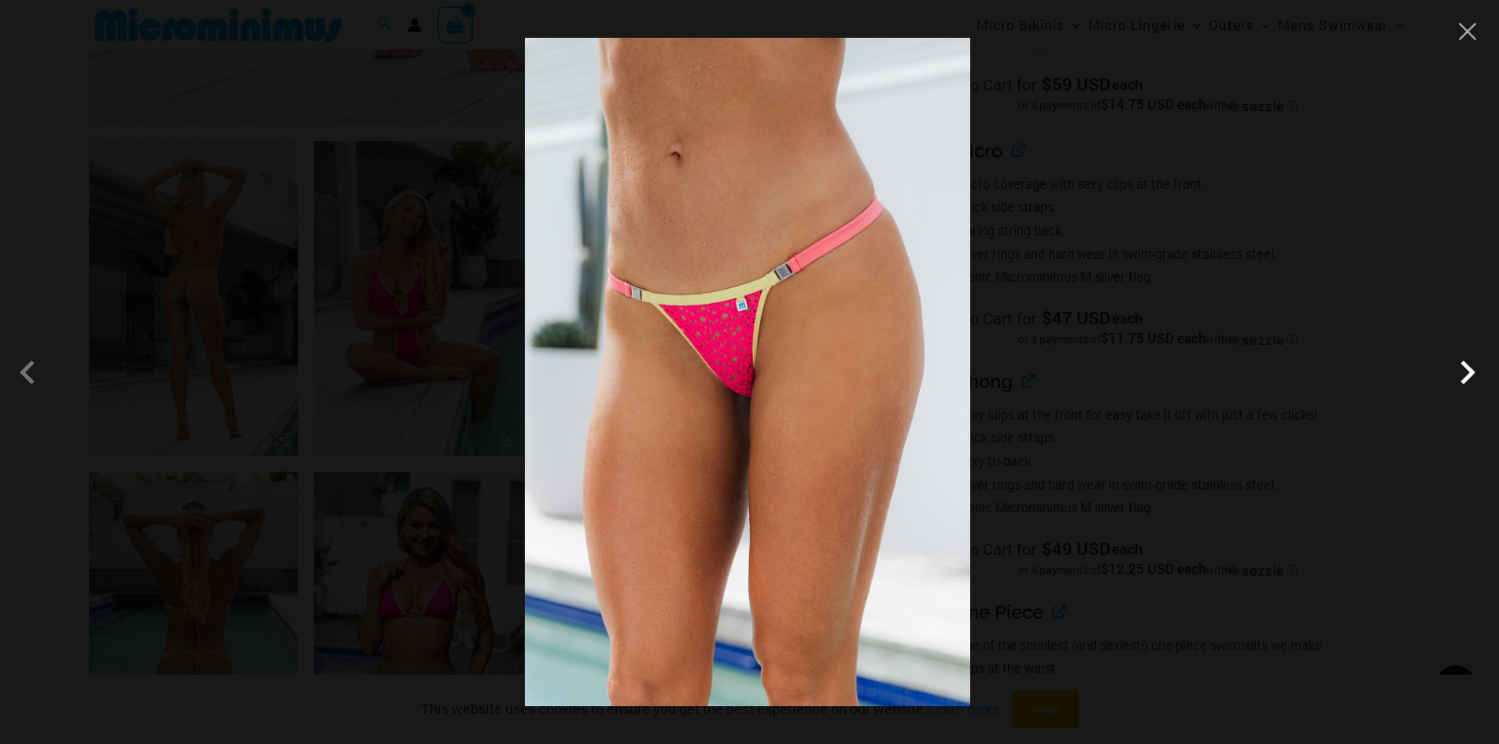
click at [1465, 375] on span at bounding box center [1467, 372] width 47 height 47
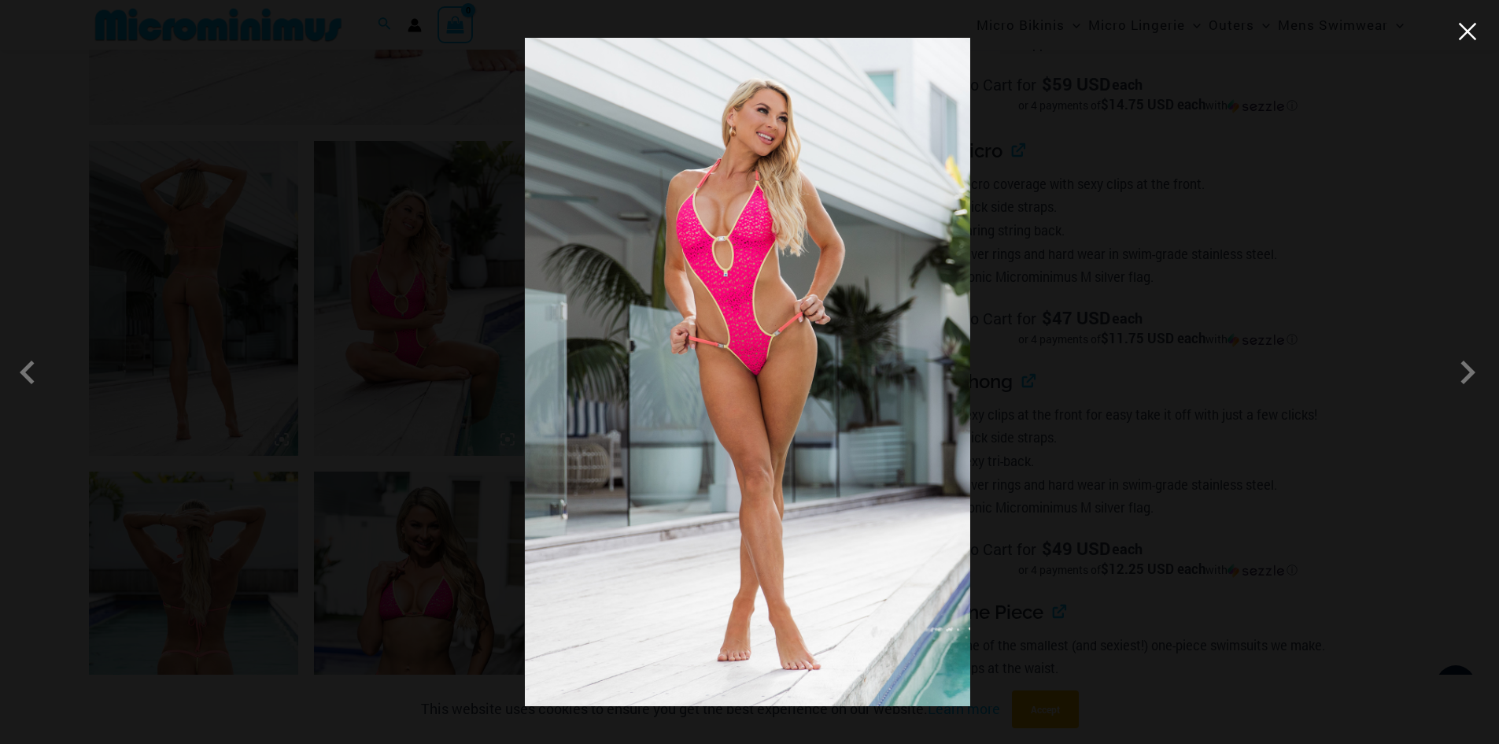
click at [1472, 41] on button "Close" at bounding box center [1468, 32] width 24 height 24
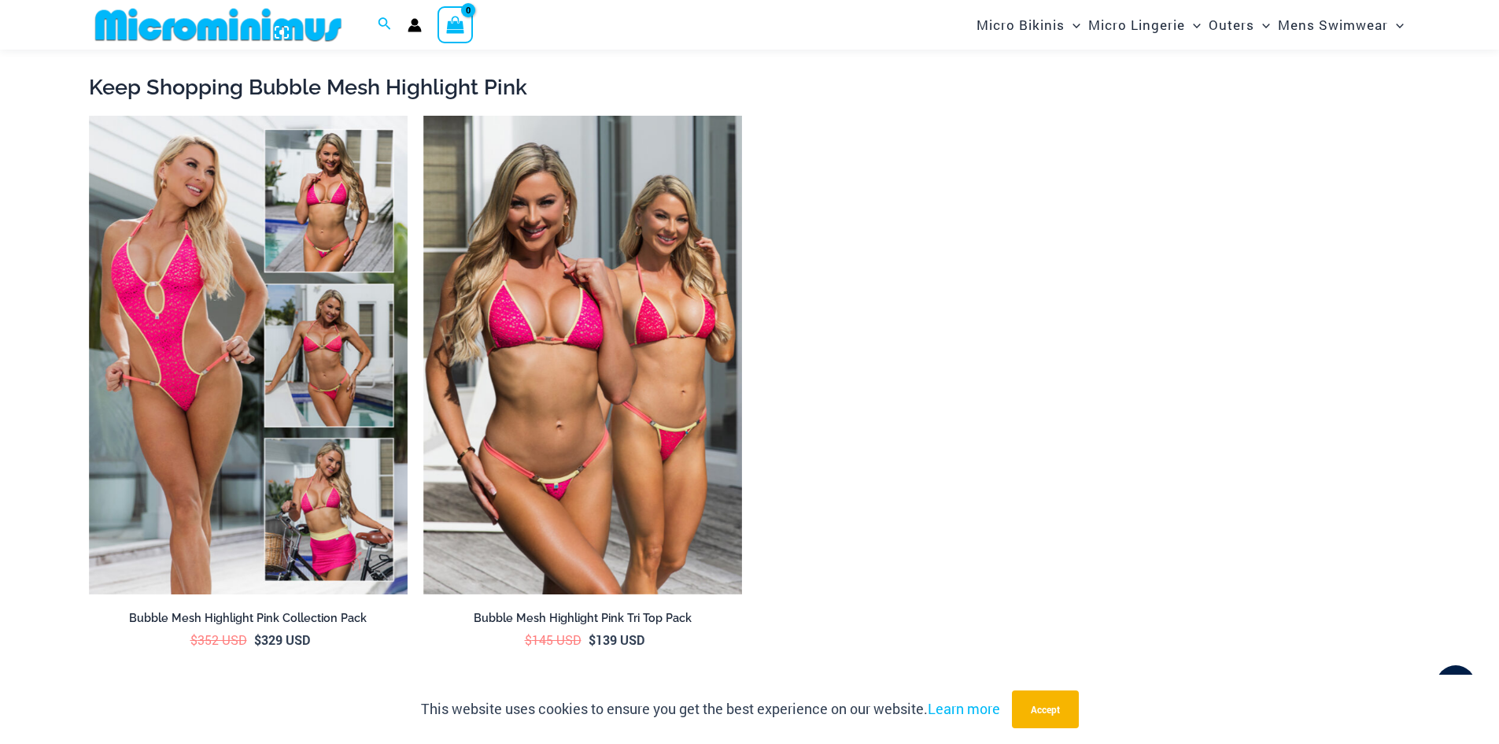
scroll to position [2741, 0]
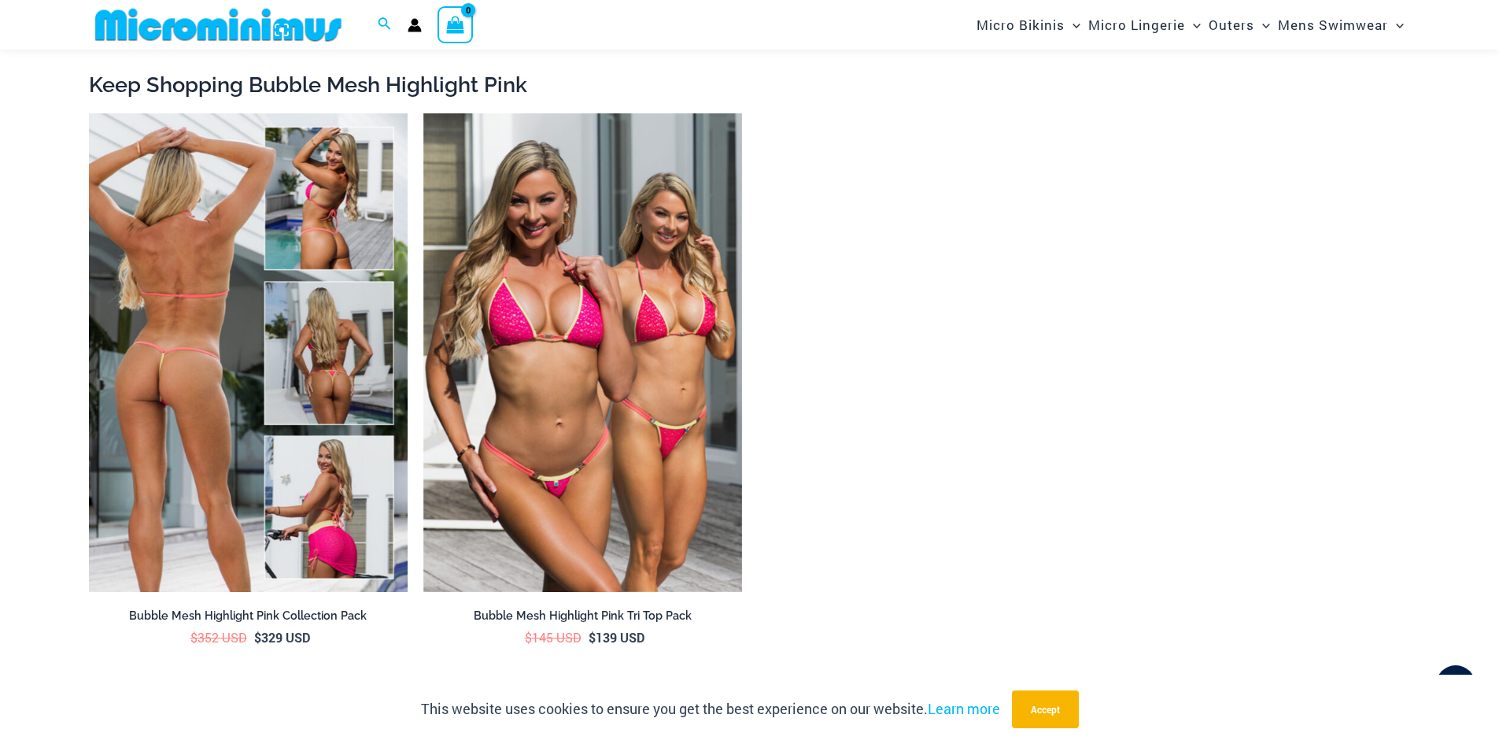
click at [177, 286] on img at bounding box center [248, 352] width 319 height 478
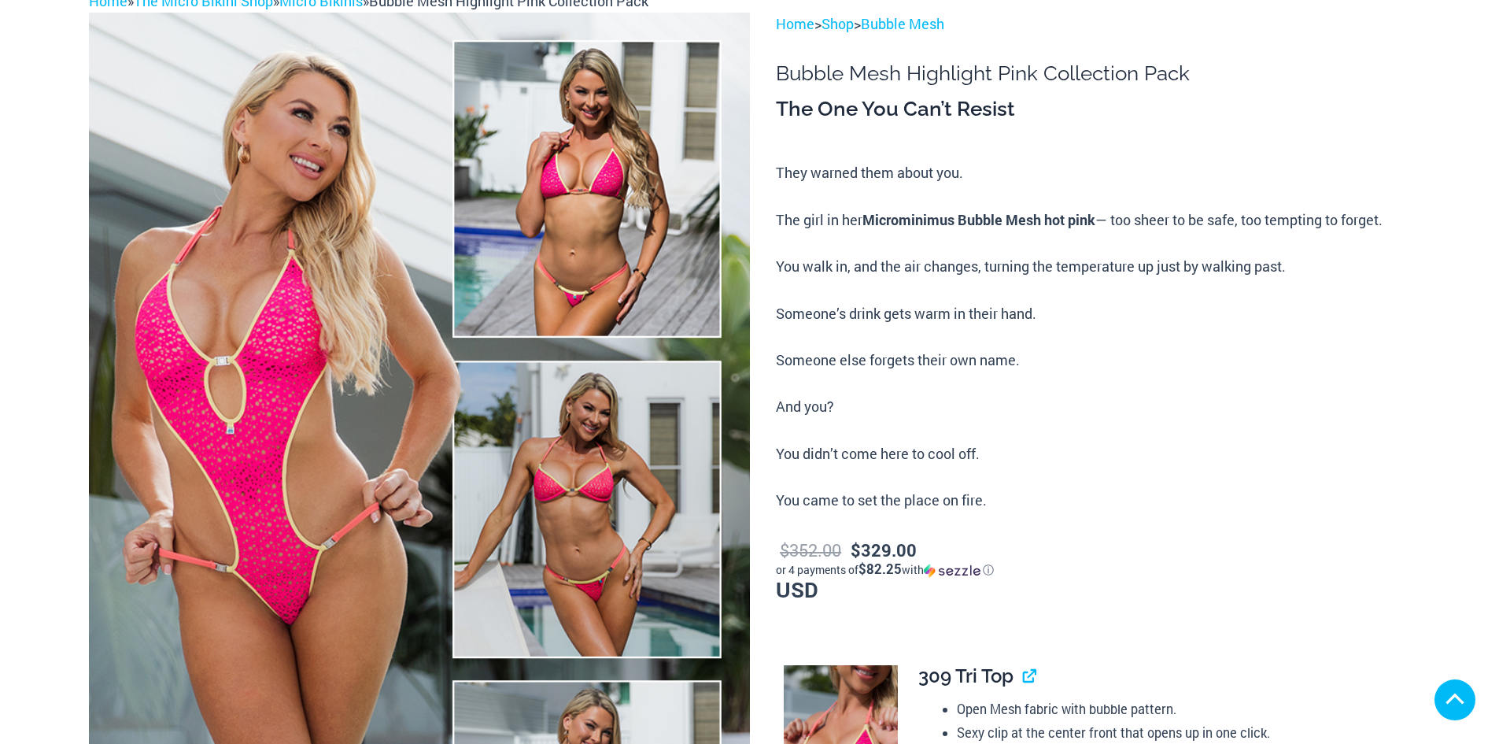
scroll to position [315, 0]
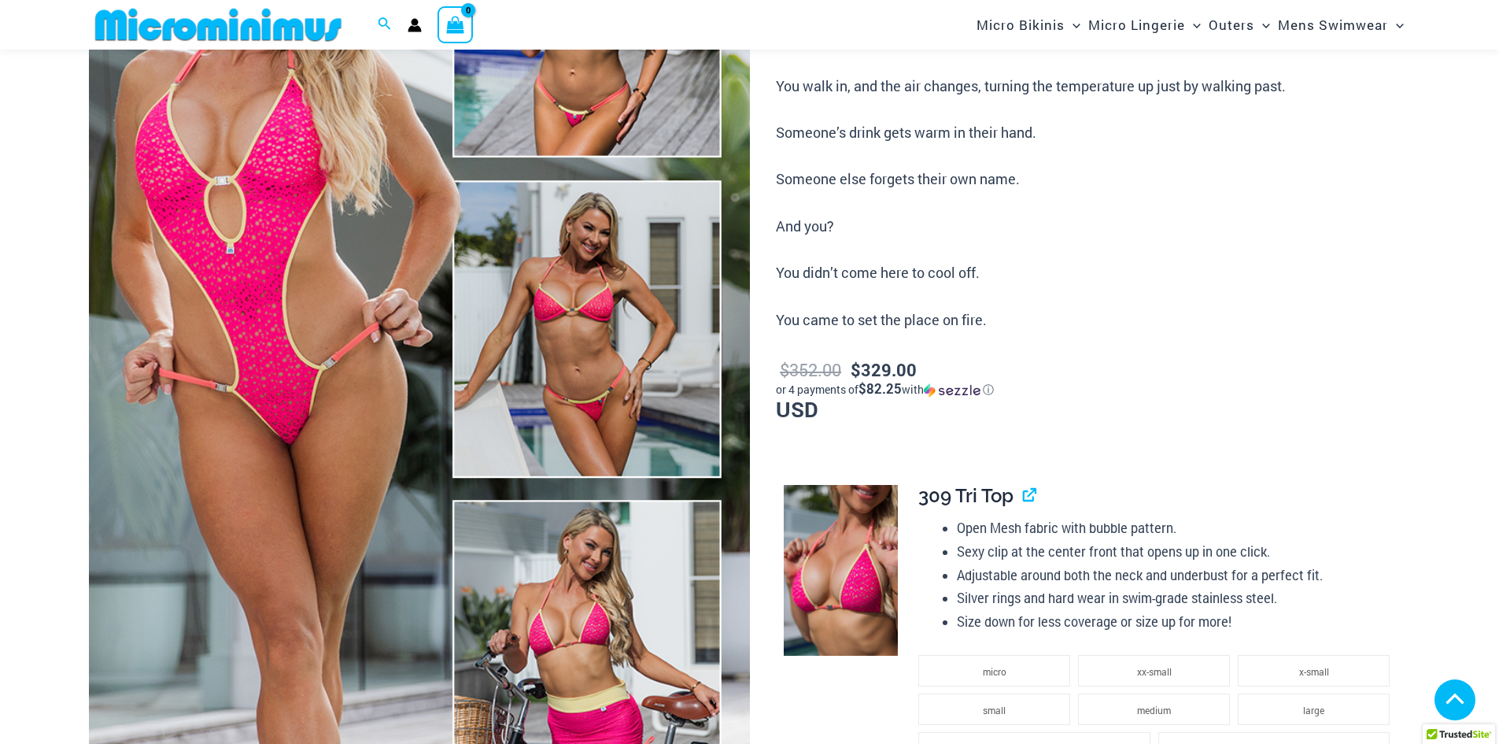
click at [328, 393] on img at bounding box center [419, 328] width 661 height 992
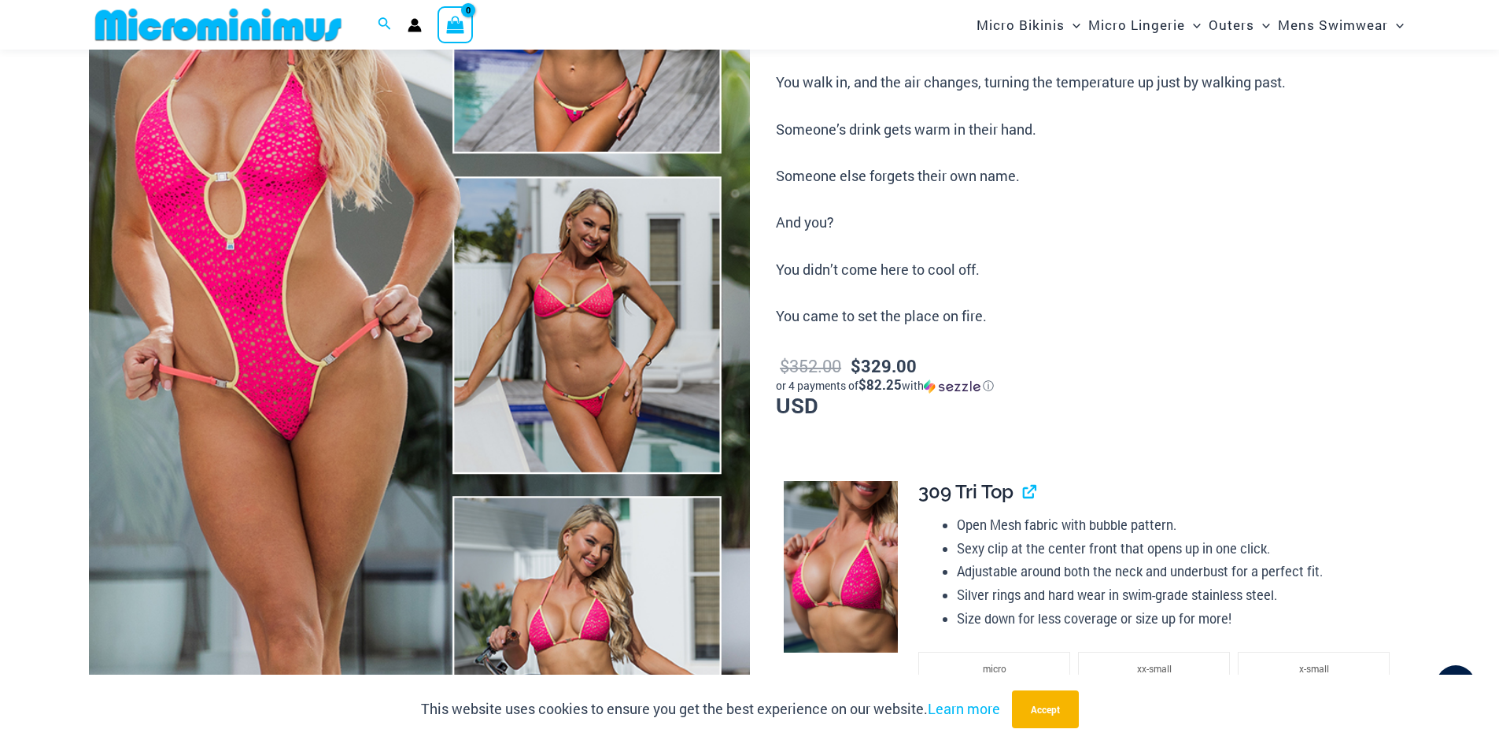
click at [313, 342] on img at bounding box center [419, 324] width 661 height 992
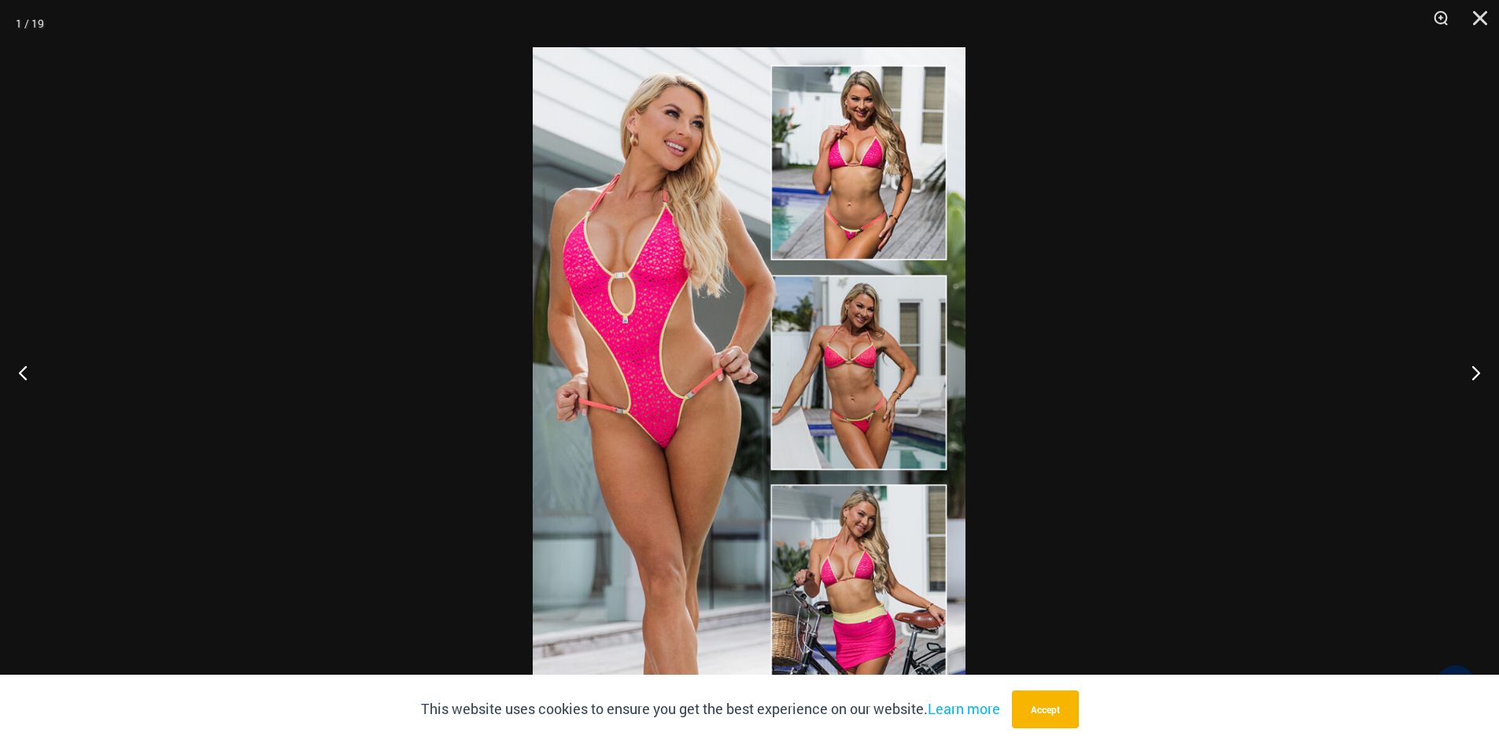
click at [696, 424] on img at bounding box center [749, 371] width 433 height 649
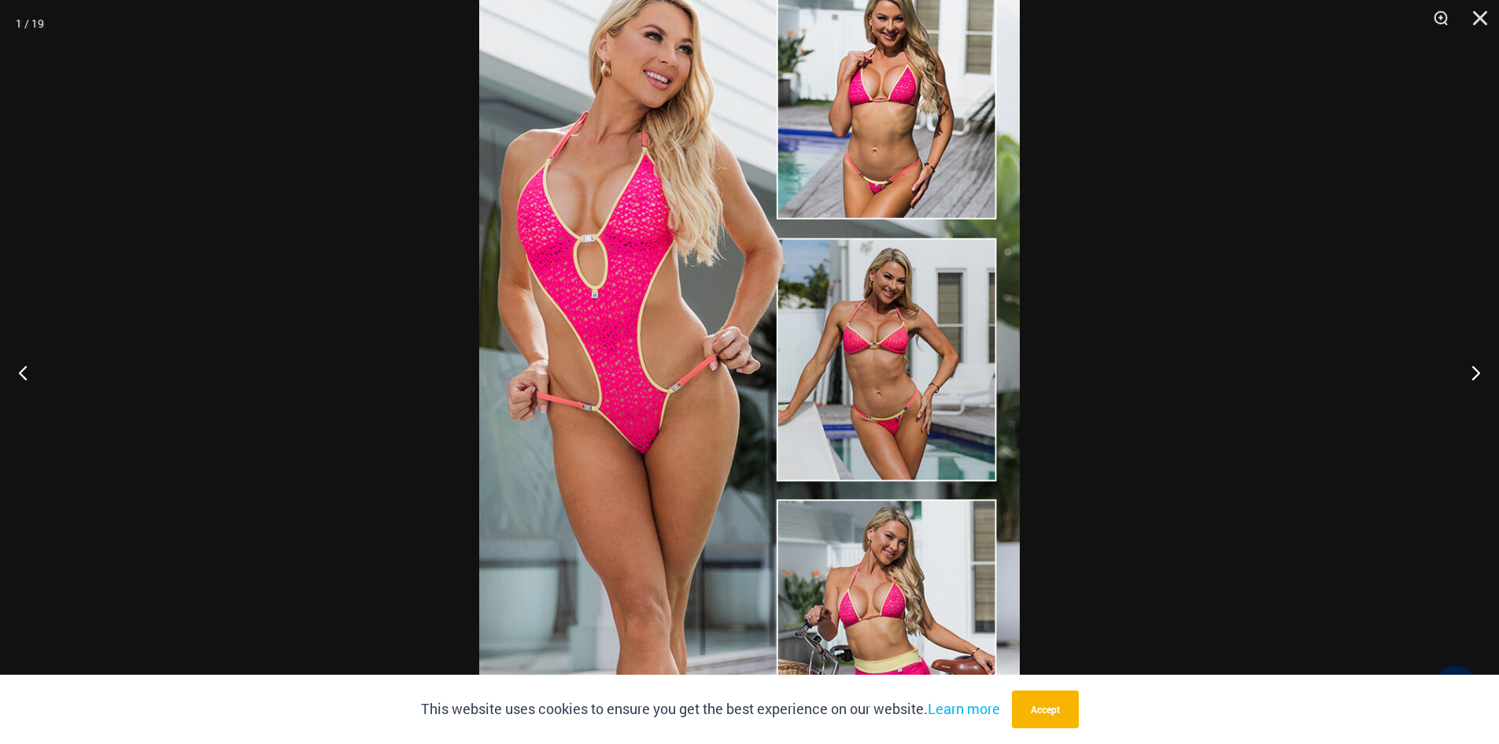
click at [1467, 55] on div at bounding box center [749, 372] width 1499 height 744
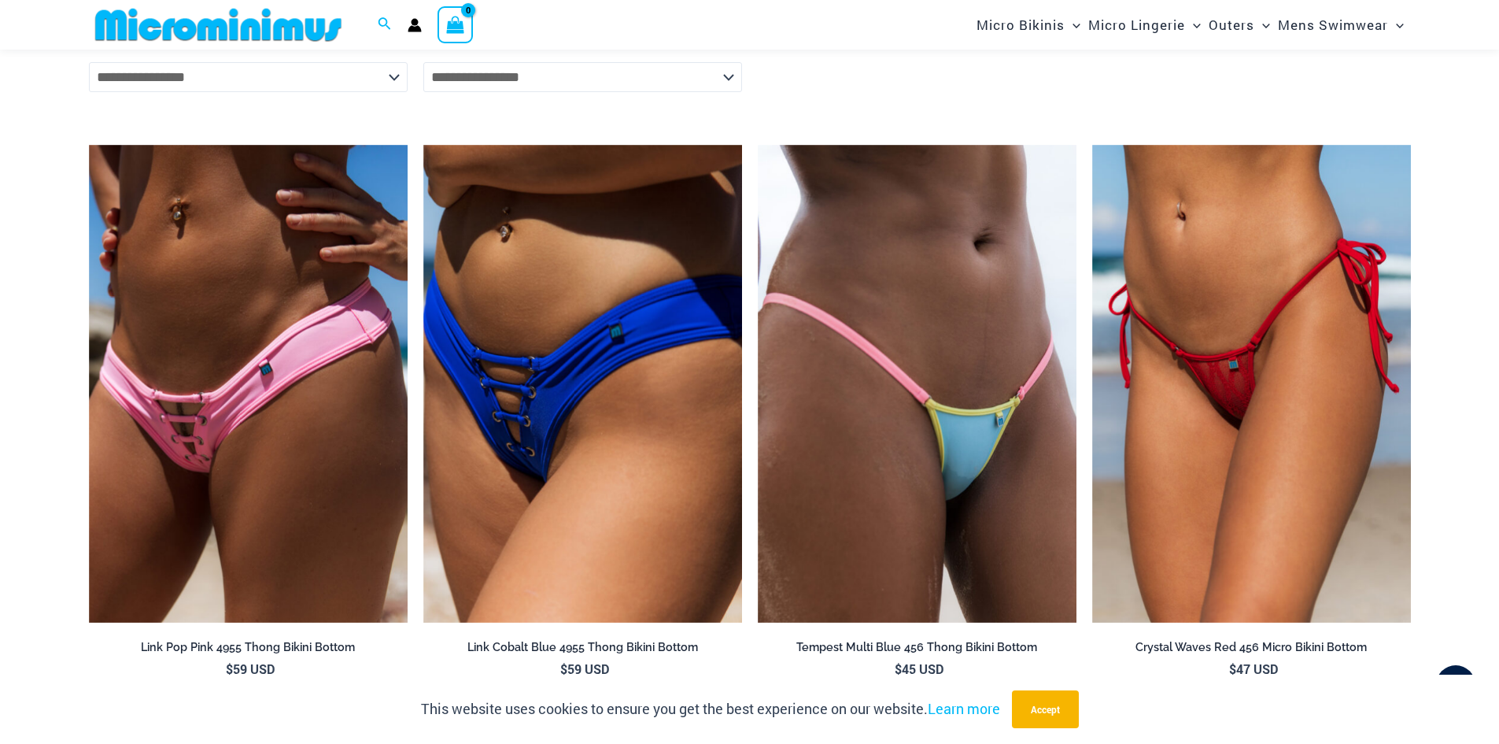
scroll to position [4250, 0]
